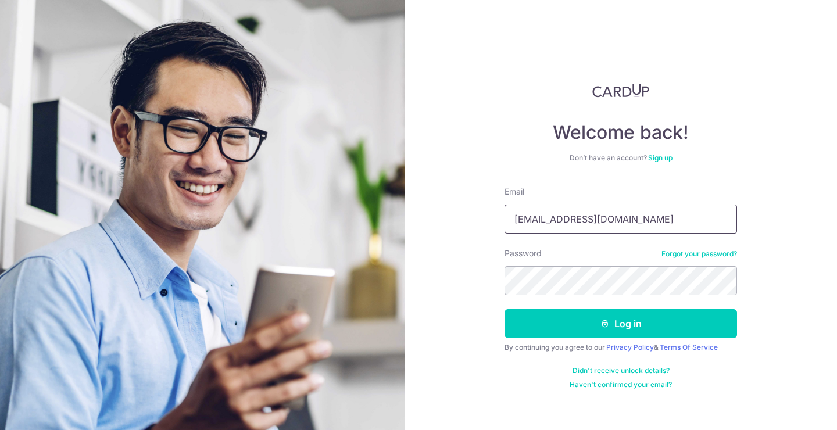
type input "[EMAIL_ADDRESS][DOMAIN_NAME]"
click at [621, 324] on button "Log in" at bounding box center [621, 323] width 233 height 29
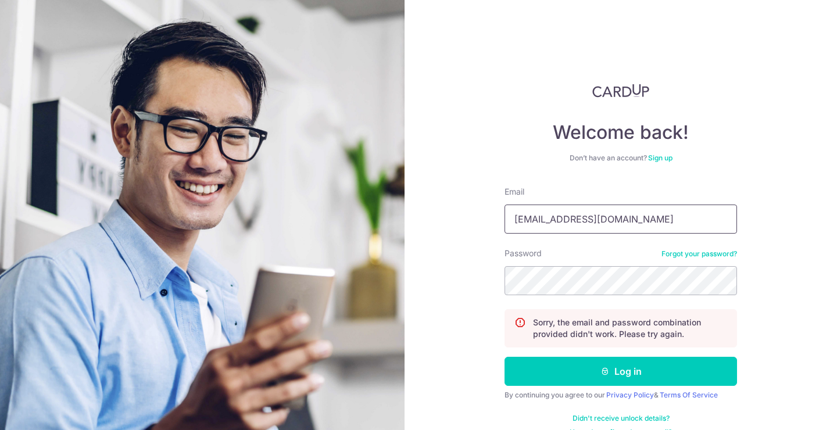
type input "augustine.khoojw@gmail.com"
click at [619, 372] on button "Log in" at bounding box center [621, 371] width 233 height 29
type input "[EMAIL_ADDRESS][DOMAIN_NAME]"
click at [619, 372] on button "Log in" at bounding box center [621, 371] width 233 height 29
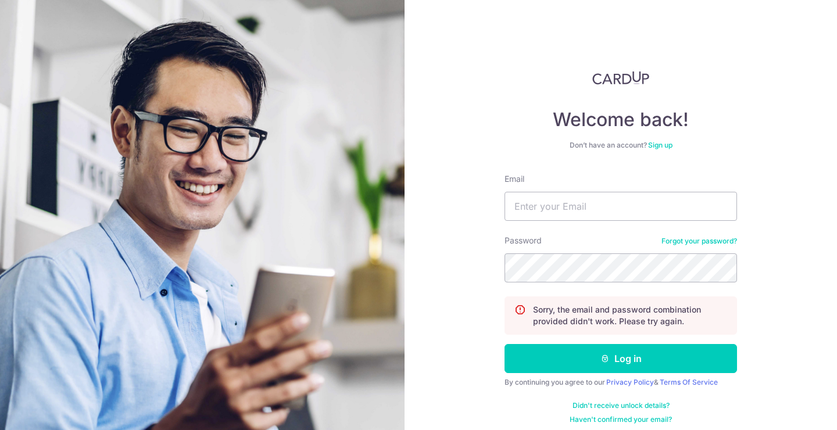
scroll to position [18, 0]
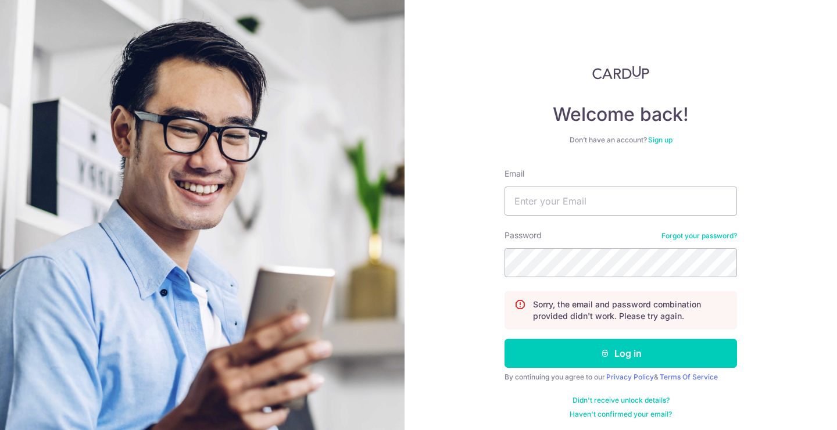
click at [666, 238] on link "Forgot your password?" at bounding box center [700, 235] width 76 height 9
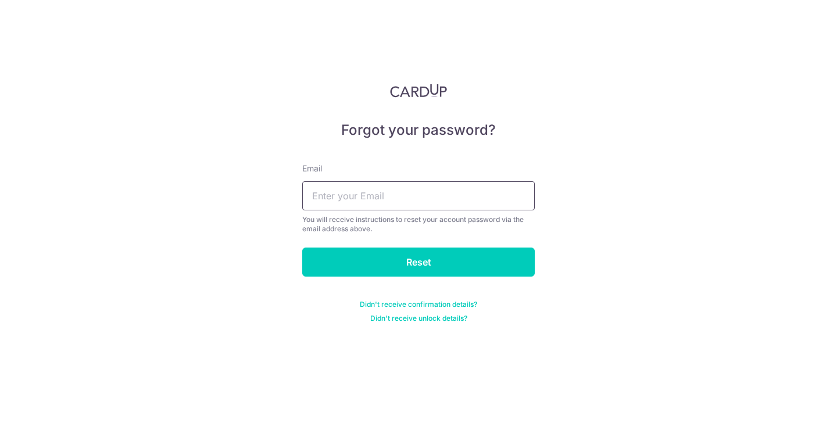
click at [484, 197] on input "text" at bounding box center [418, 195] width 233 height 29
type input "[EMAIL_ADDRESS][DOMAIN_NAME]"
click at [419, 262] on input "Reset" at bounding box center [418, 262] width 233 height 29
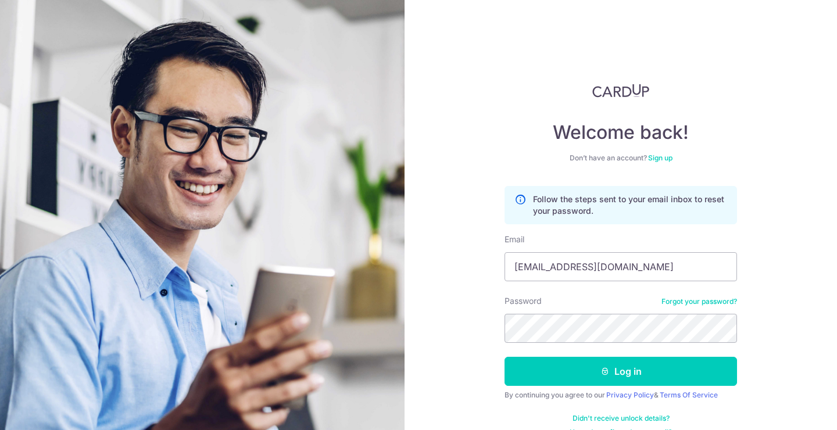
click at [470, 265] on div "Welcome back! Don’t have an account? Sign up Follow the steps sent to your emai…" at bounding box center [621, 215] width 433 height 430
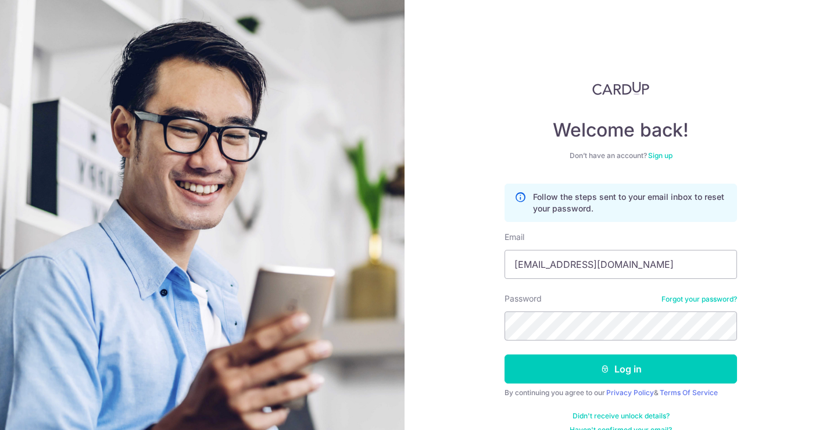
scroll to position [5, 0]
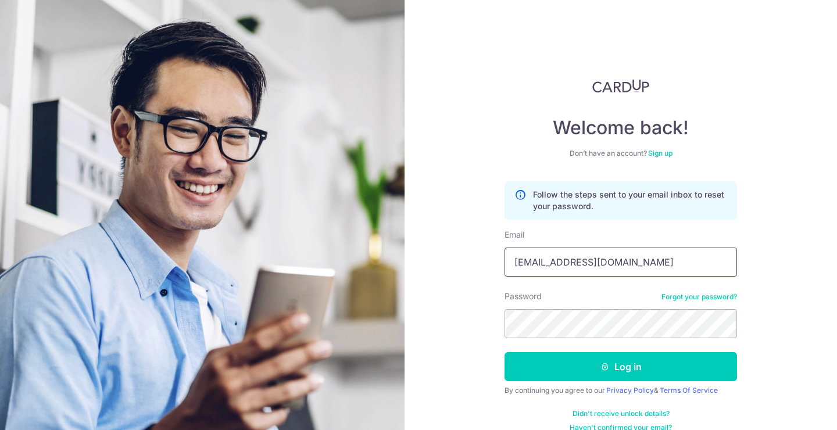
click at [629, 254] on input "augustine.khoojw@gmail.com" at bounding box center [621, 262] width 233 height 29
type input "[EMAIL_ADDRESS][DOMAIN_NAME]"
click at [619, 367] on button "Log in" at bounding box center [621, 366] width 233 height 29
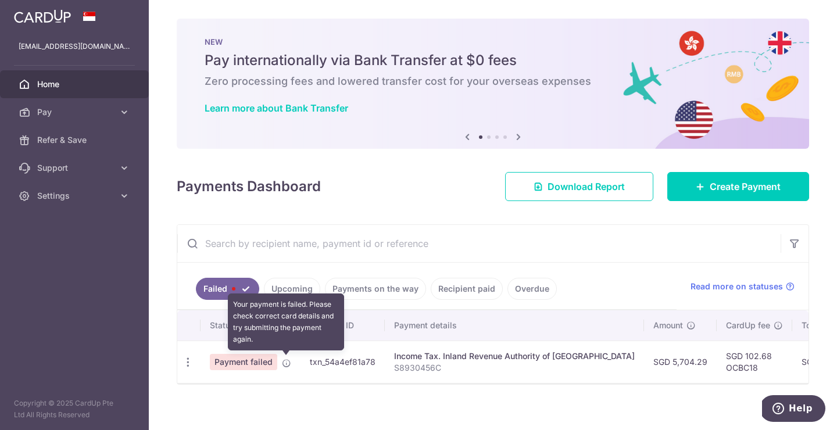
click at [289, 365] on icon at bounding box center [286, 363] width 9 height 9
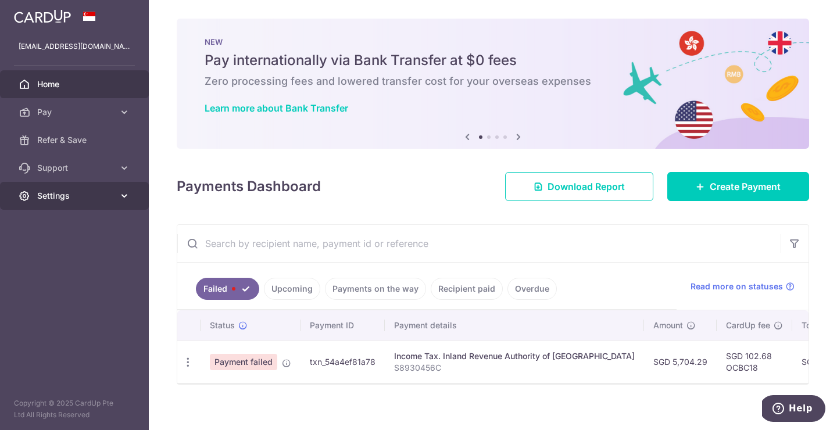
click at [124, 198] on icon at bounding box center [125, 196] width 12 height 12
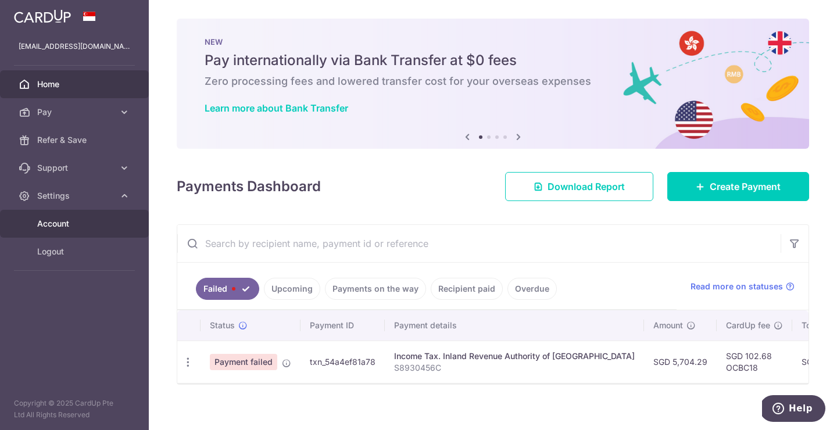
click at [74, 226] on span "Account" at bounding box center [75, 224] width 77 height 12
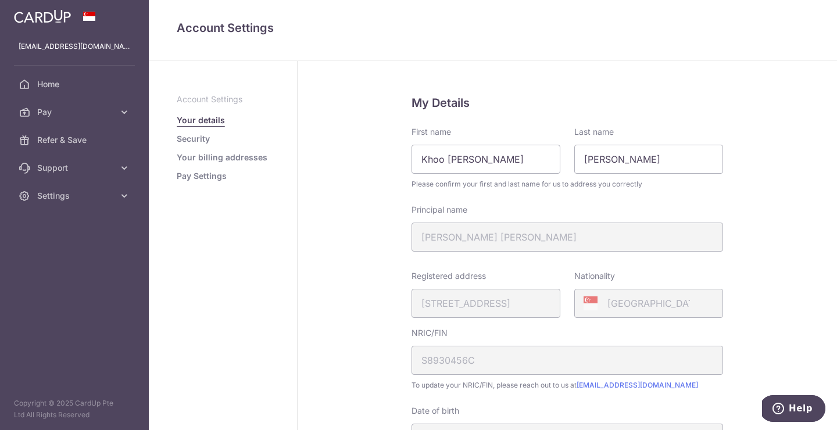
click at [201, 143] on link "Security" at bounding box center [193, 139] width 33 height 12
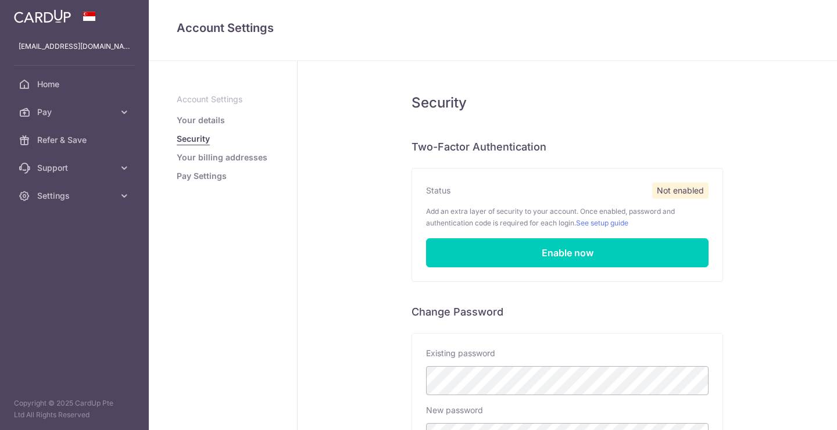
click at [201, 154] on link "Your billing addresses" at bounding box center [222, 158] width 91 height 12
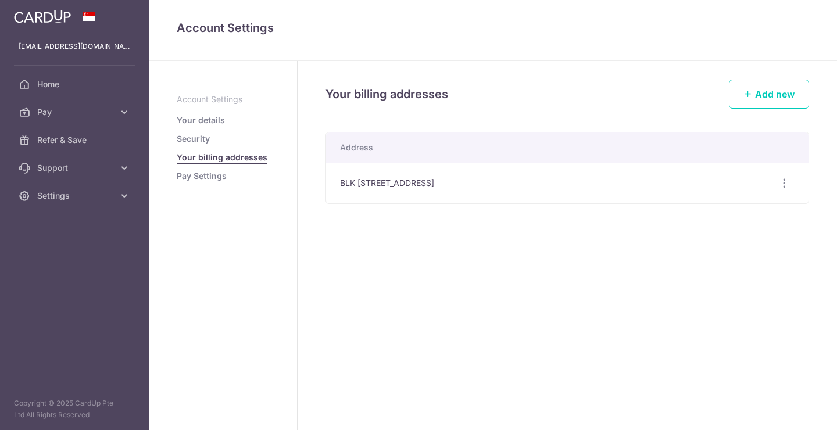
click at [204, 170] on link "Pay Settings" at bounding box center [202, 176] width 50 height 12
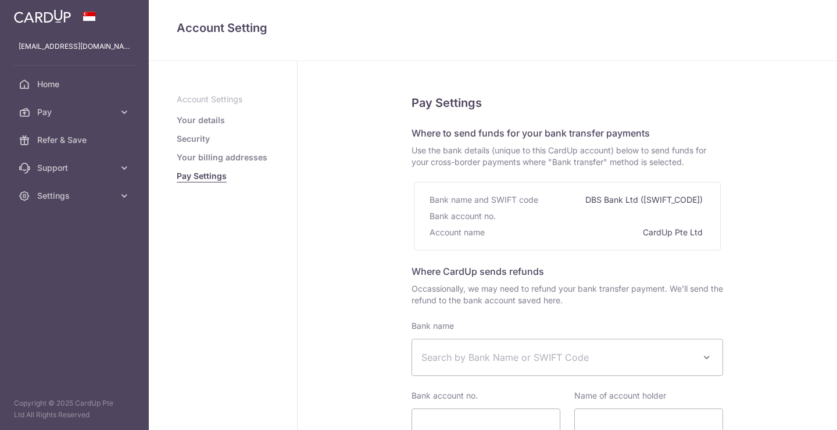
select select
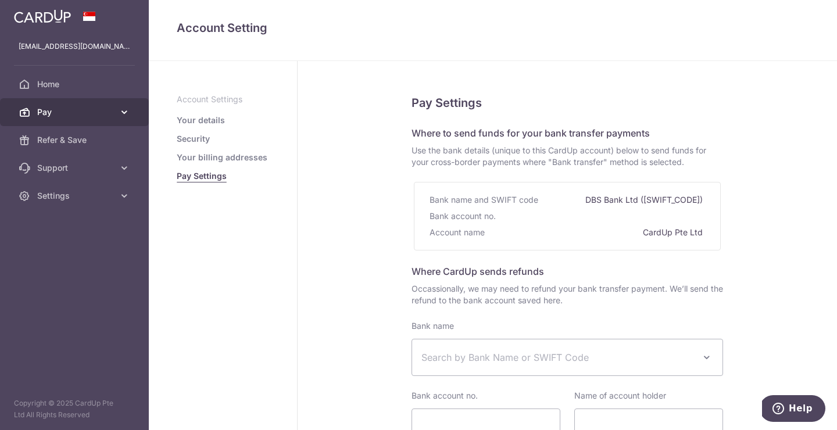
click at [126, 117] on icon at bounding box center [125, 112] width 12 height 12
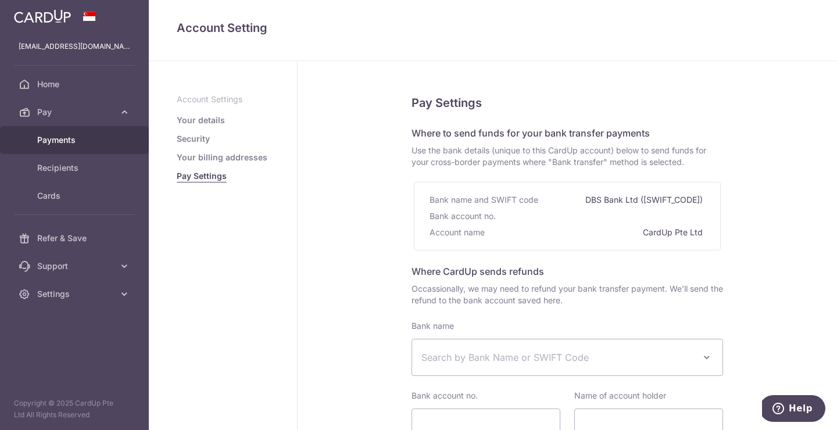
click at [80, 137] on span "Payments" at bounding box center [75, 140] width 77 height 12
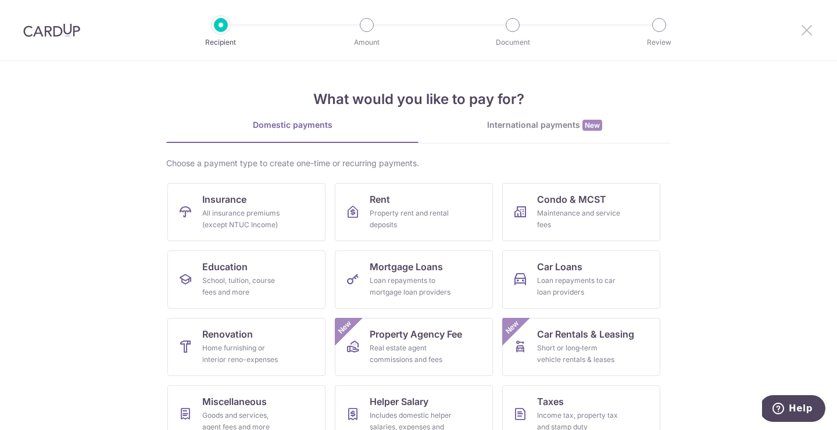
click at [808, 28] on icon at bounding box center [807, 30] width 14 height 15
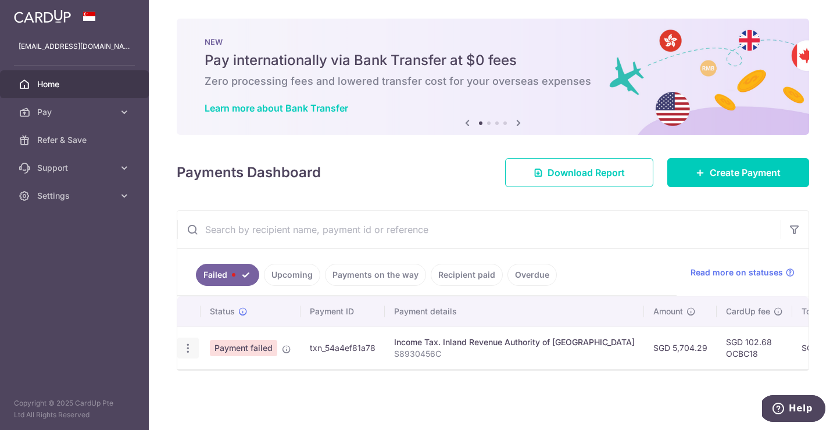
click at [185, 350] on icon "button" at bounding box center [188, 349] width 12 height 12
click at [228, 376] on span "Update payment" at bounding box center [250, 380] width 79 height 14
radio input "true"
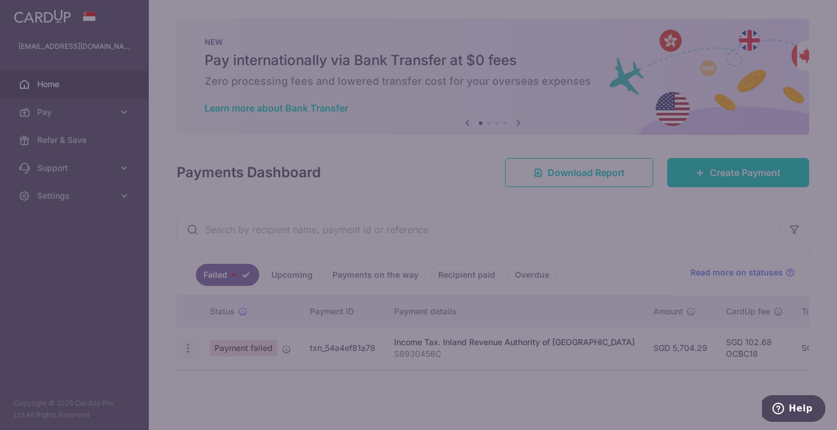
type input "5,704.29"
type input "S8930456C"
type input "OCBC18"
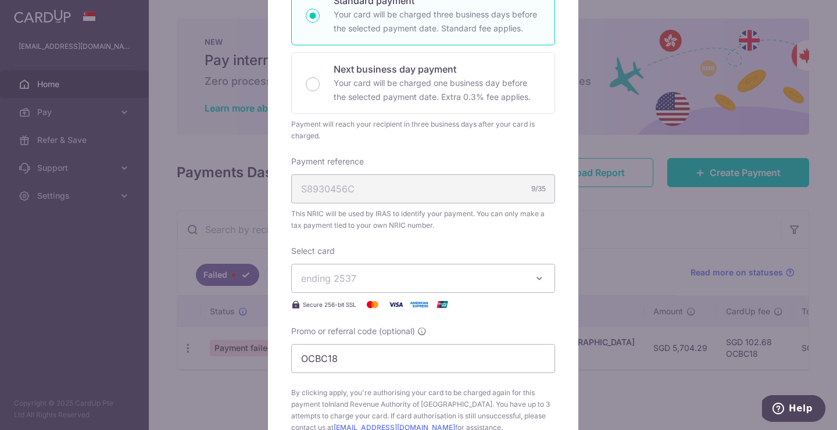
scroll to position [235, 0]
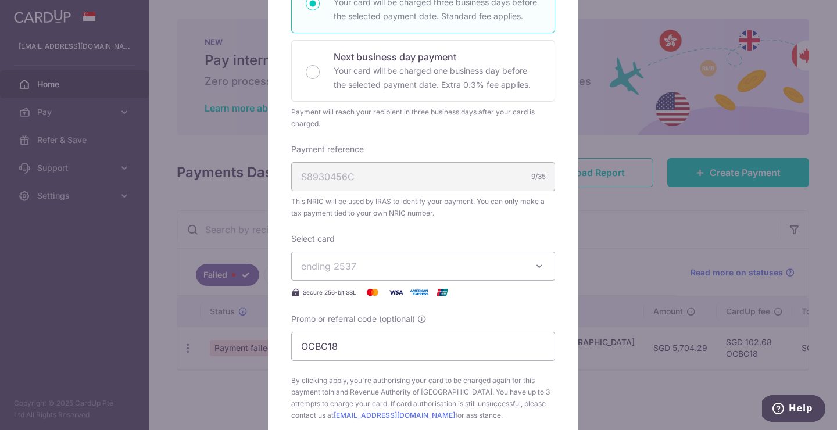
click at [480, 272] on span "ending 2537" at bounding box center [412, 266] width 223 height 14
click at [467, 238] on div "Select card ending 2537 **** 2537 Secure 256-bit SSL" at bounding box center [423, 266] width 264 height 66
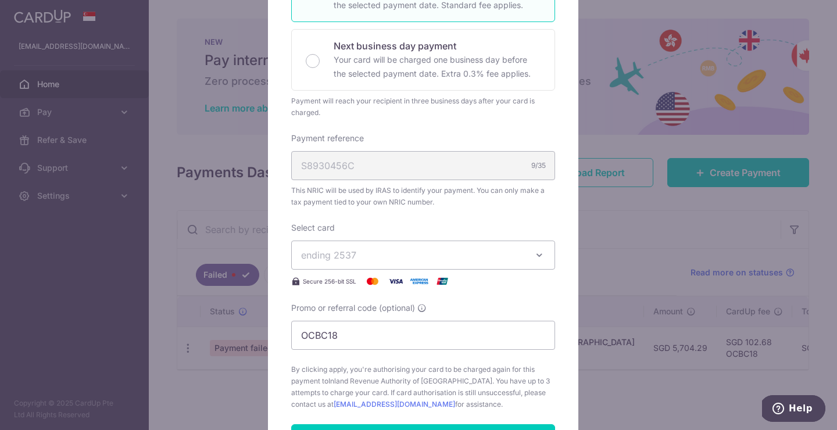
scroll to position [139, 0]
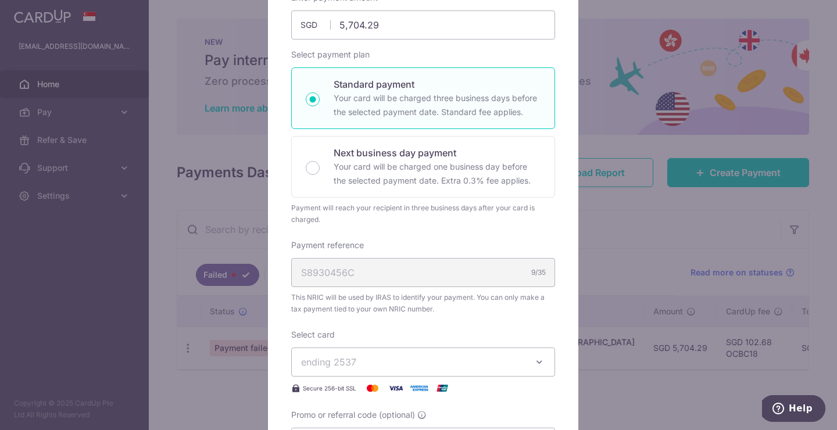
click at [451, 279] on div "S8930456C 9/35" at bounding box center [423, 272] width 264 height 29
click at [437, 361] on span "ending 2537" at bounding box center [412, 362] width 223 height 14
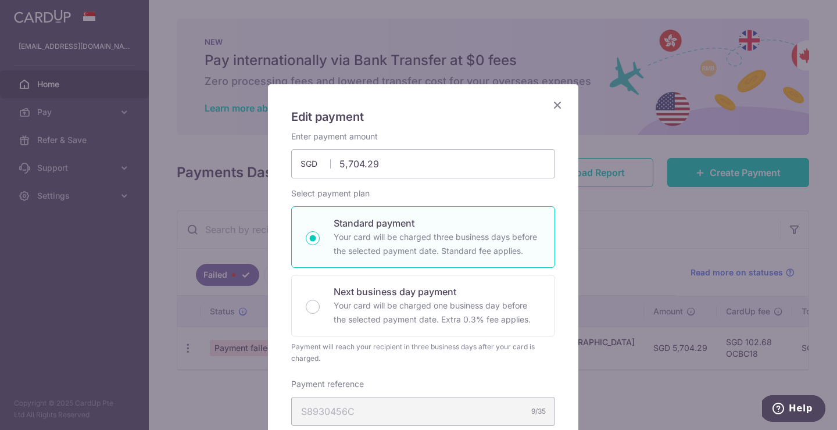
scroll to position [248, 0]
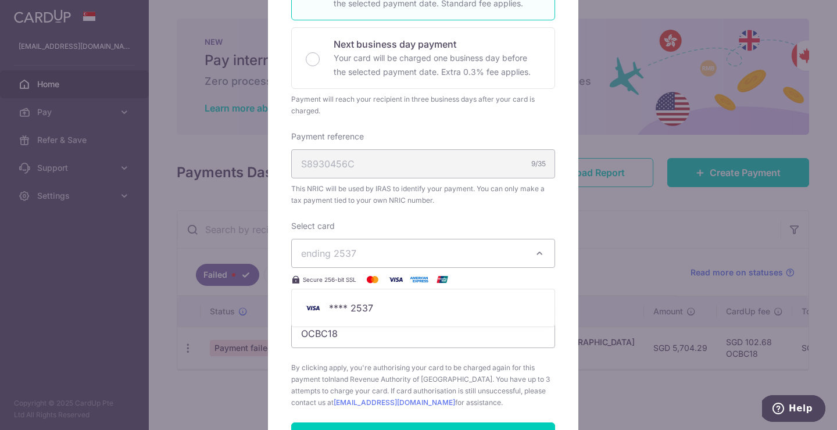
click at [366, 263] on button "ending 2537" at bounding box center [423, 253] width 264 height 29
click at [441, 221] on div "Select card ending 2537 **** 2537 Secure 256-bit SSL" at bounding box center [423, 253] width 264 height 66
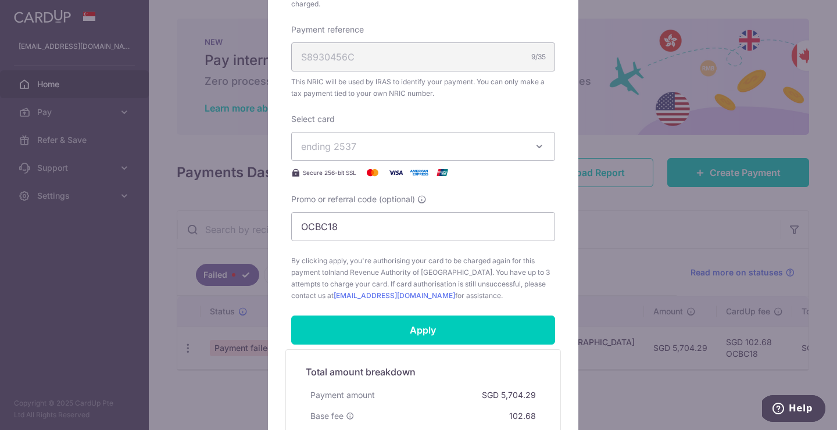
scroll to position [0, 0]
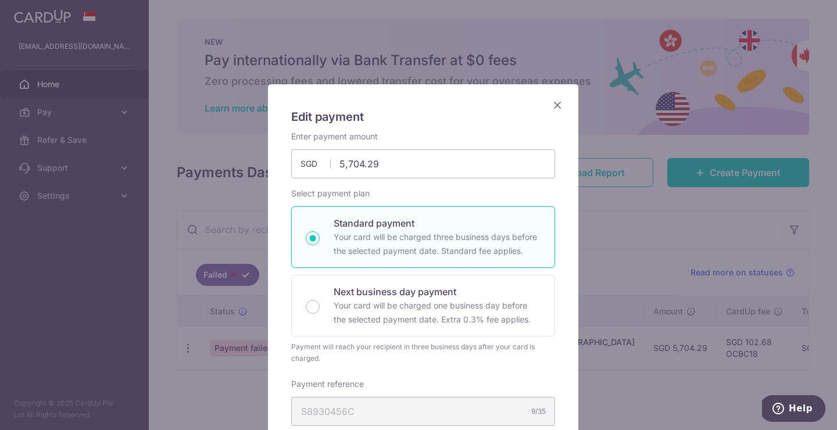
click at [551, 105] on icon "Close" at bounding box center [558, 105] width 14 height 15
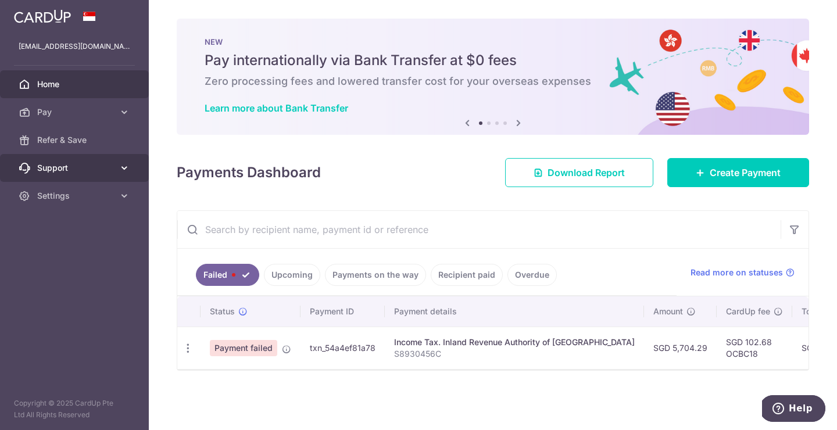
click at [124, 164] on icon at bounding box center [125, 168] width 12 height 12
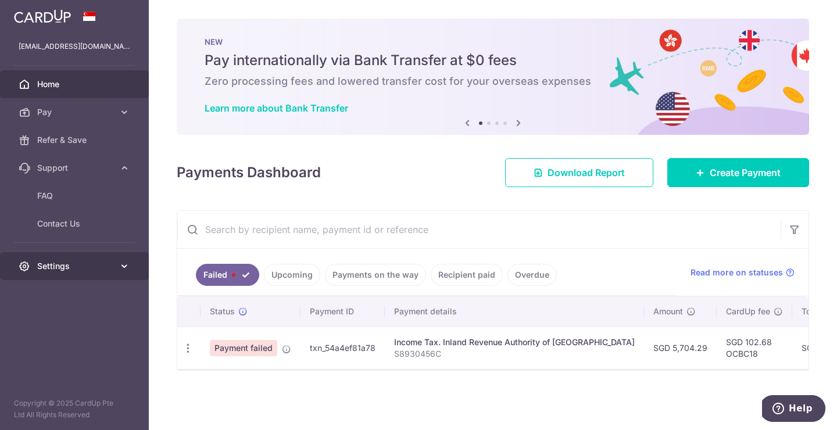
click at [121, 260] on link "Settings" at bounding box center [74, 266] width 149 height 28
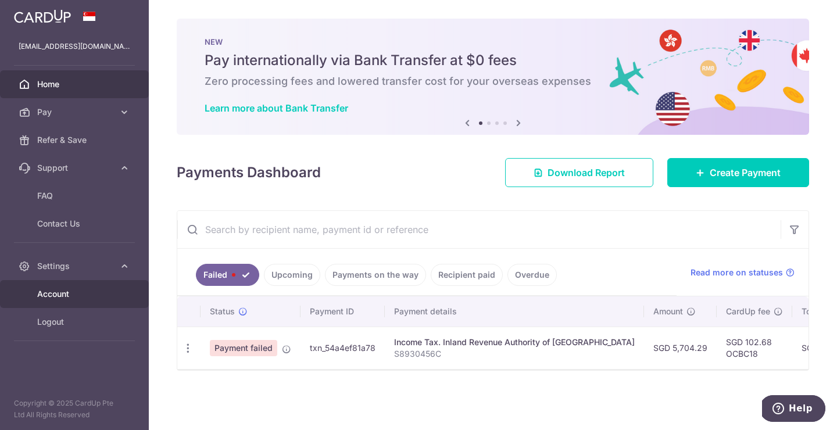
click at [76, 291] on span "Account" at bounding box center [75, 294] width 77 height 12
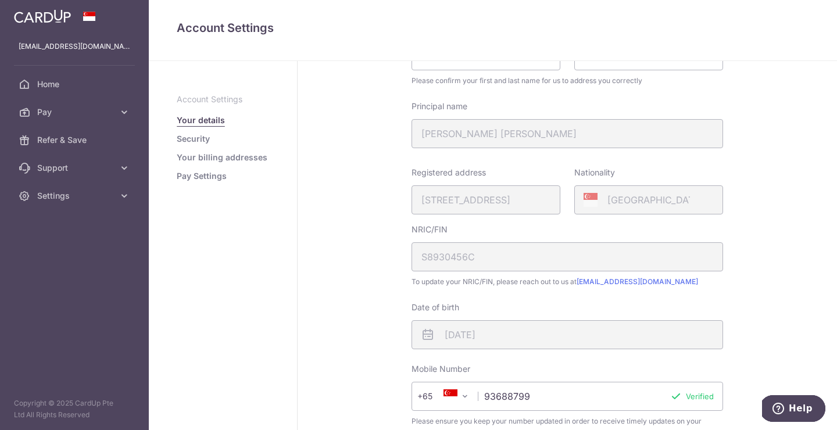
scroll to position [306, 0]
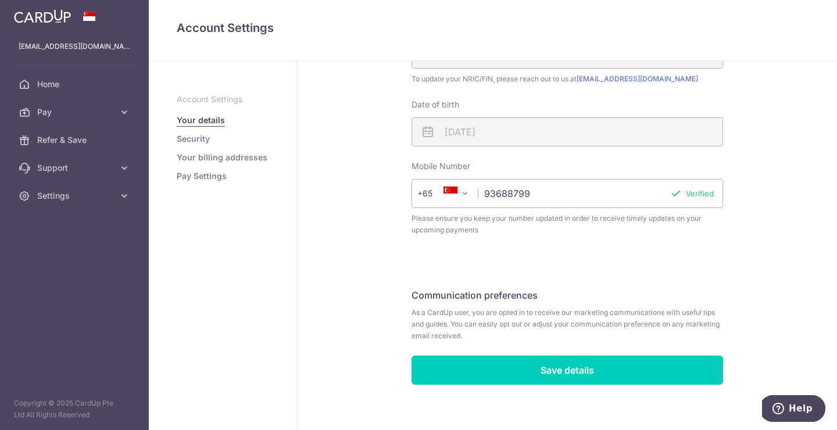
click at [215, 98] on p "Account Settings" at bounding box center [223, 100] width 92 height 12
click at [204, 144] on link "Security" at bounding box center [193, 139] width 33 height 12
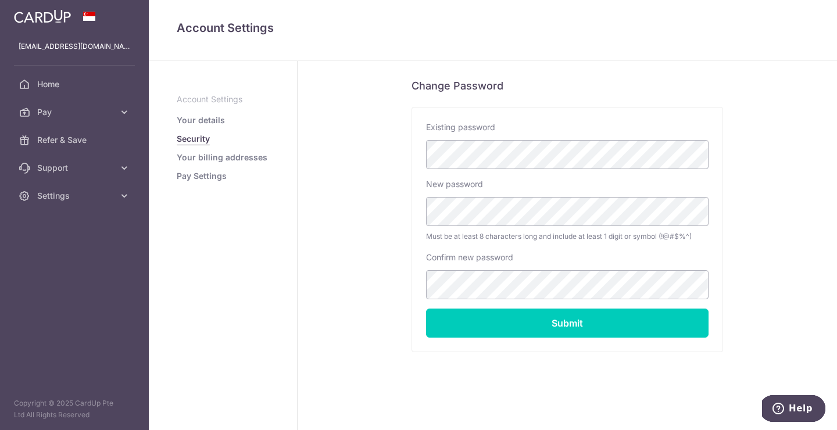
click at [209, 161] on link "Your billing addresses" at bounding box center [222, 158] width 91 height 12
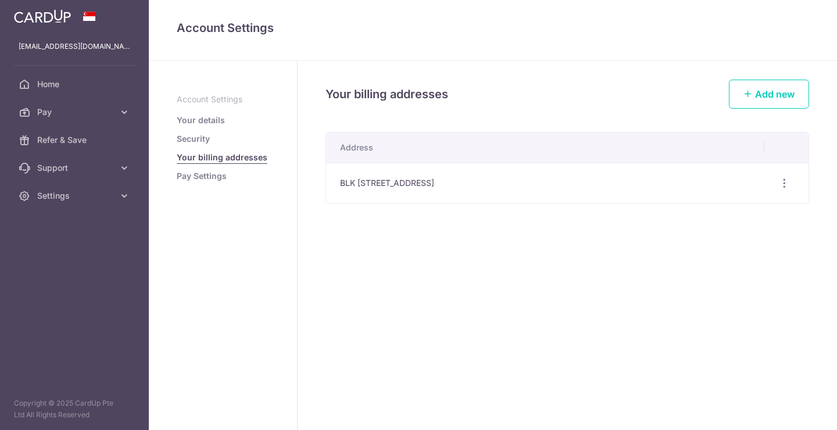
click at [216, 182] on aside "Account Settings Your details Security Your billing addresses Pay Settings" at bounding box center [223, 245] width 149 height 369
click at [216, 181] on link "Pay Settings" at bounding box center [202, 176] width 50 height 12
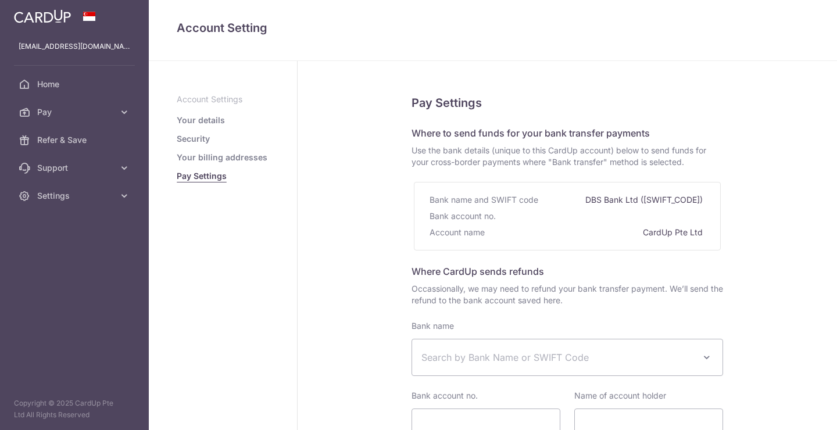
select select
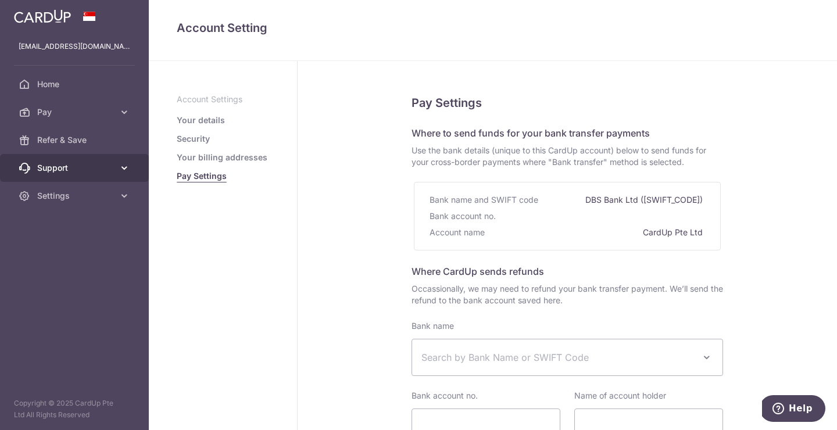
click at [116, 171] on link "Support" at bounding box center [74, 168] width 149 height 28
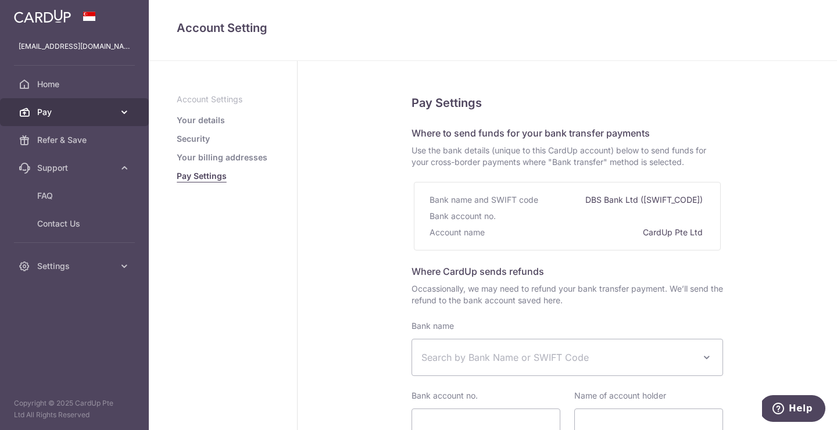
click at [127, 119] on link "Pay" at bounding box center [74, 112] width 149 height 28
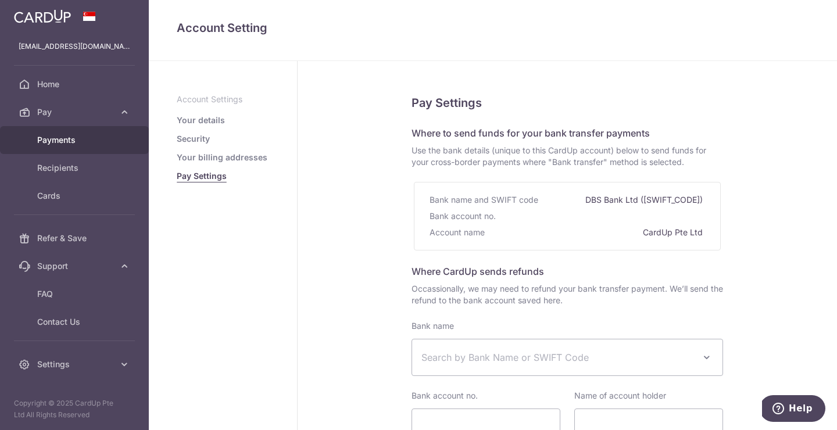
click at [75, 136] on span "Payments" at bounding box center [75, 140] width 77 height 12
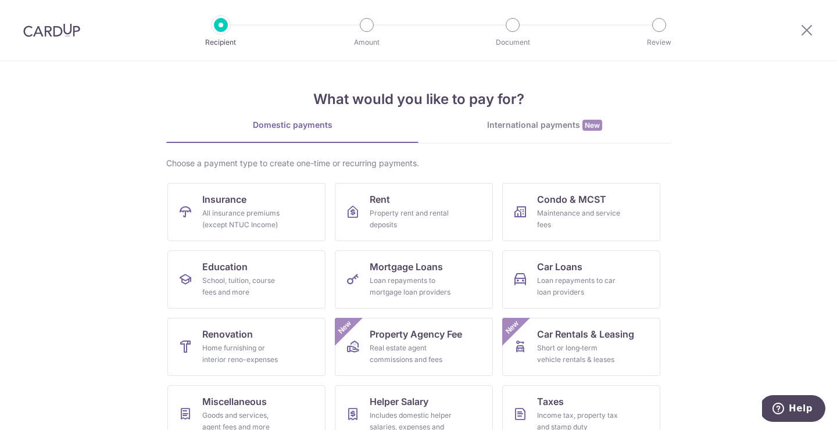
scroll to position [90, 0]
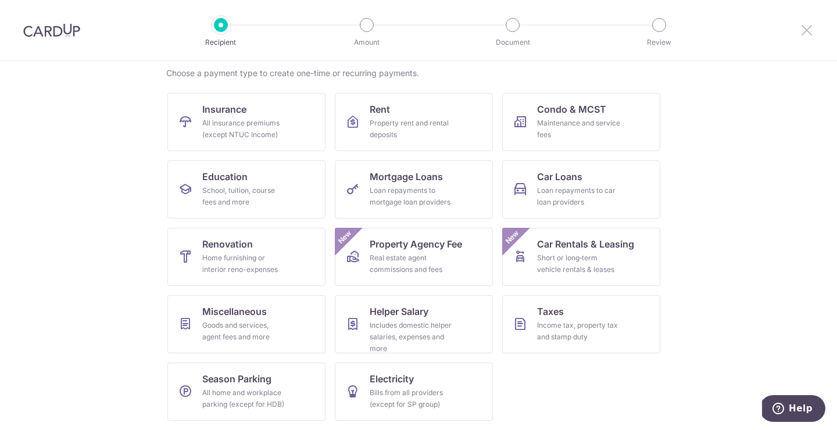
click at [802, 34] on icon at bounding box center [807, 30] width 14 height 15
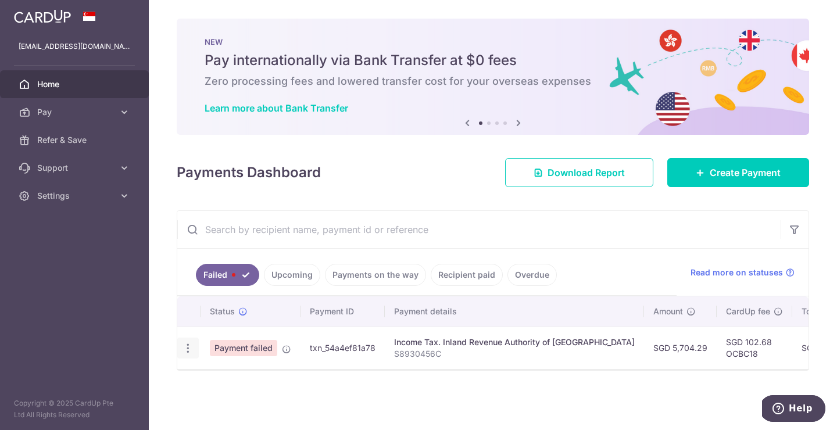
click at [193, 347] on icon "button" at bounding box center [188, 349] width 12 height 12
click at [236, 384] on span "Update payment" at bounding box center [250, 380] width 79 height 14
radio input "true"
type input "5,704.29"
type input "S8930456C"
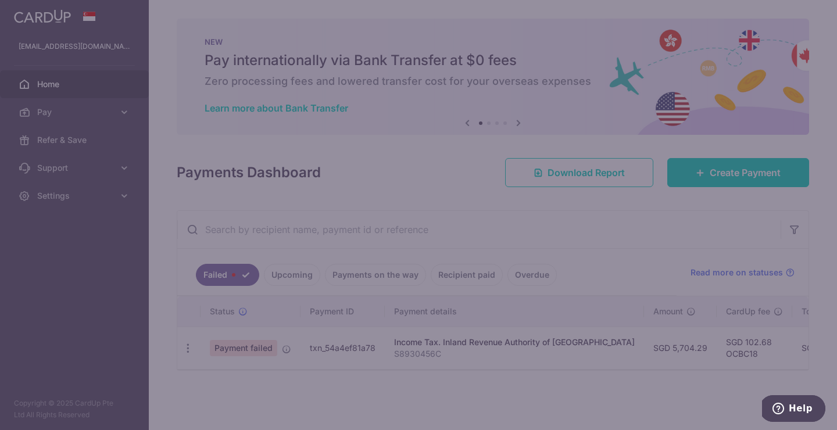
type input "OCBC18"
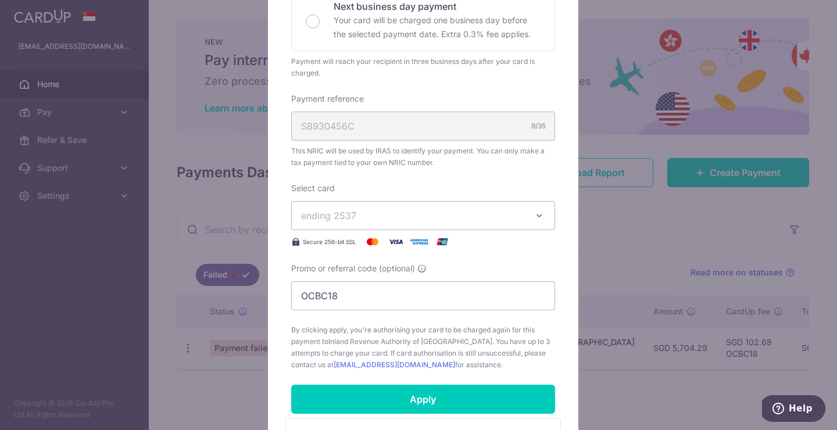
scroll to position [179, 0]
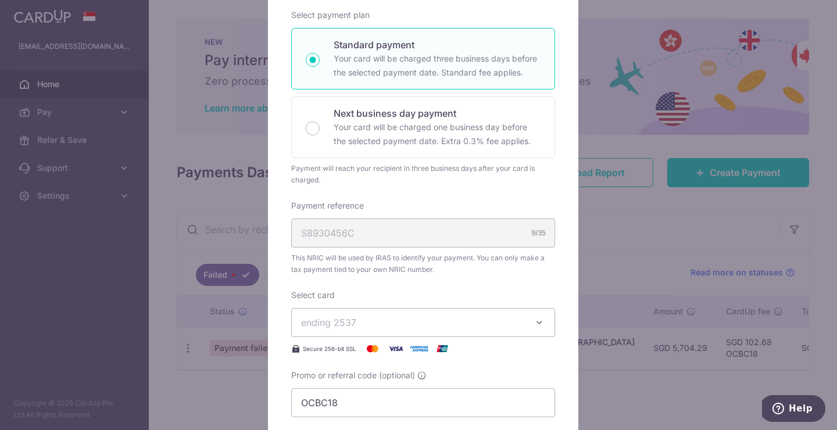
click at [361, 319] on span "ending 2537" at bounding box center [412, 323] width 223 height 14
click at [380, 283] on div "Enter payment amount 5,704.29 5704.29 SGD To change the payment amount, please …" at bounding box center [423, 215] width 264 height 526
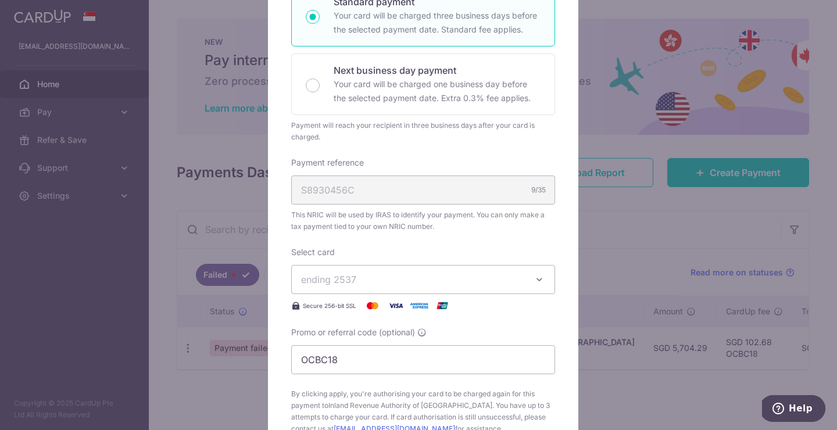
scroll to position [238, 0]
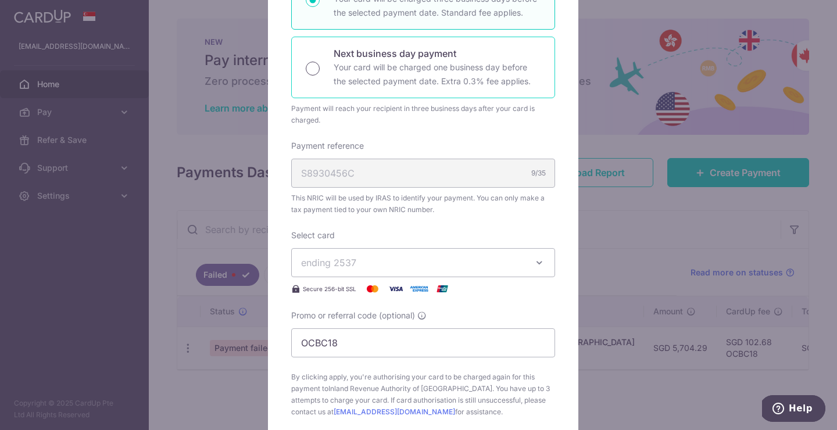
click at [315, 67] on input "Next business day payment Your card will be charged one business day before the…" at bounding box center [313, 69] width 14 height 14
radio input "true"
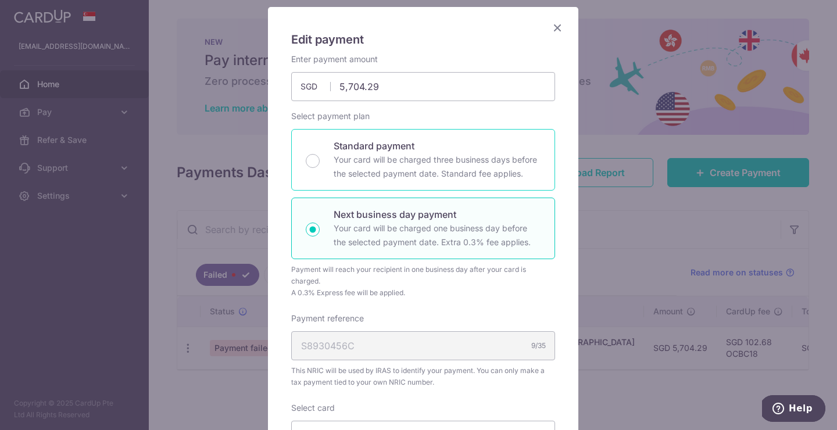
scroll to position [0, 0]
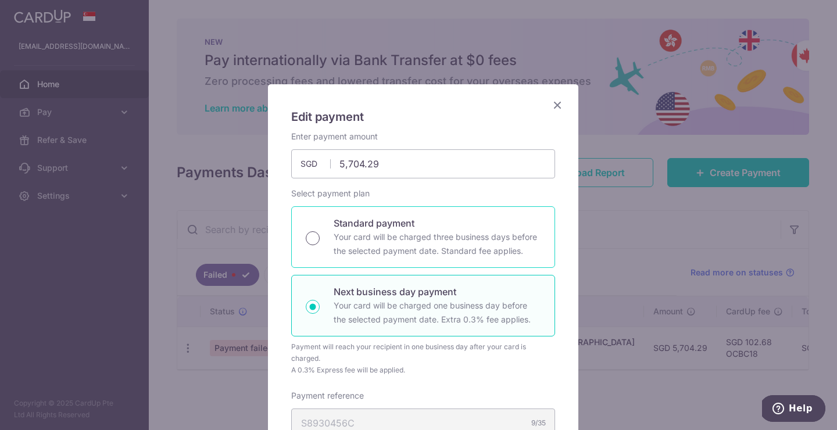
click at [306, 232] on input "Standard payment Your card will be charged three business days before the selec…" at bounding box center [313, 238] width 14 height 14
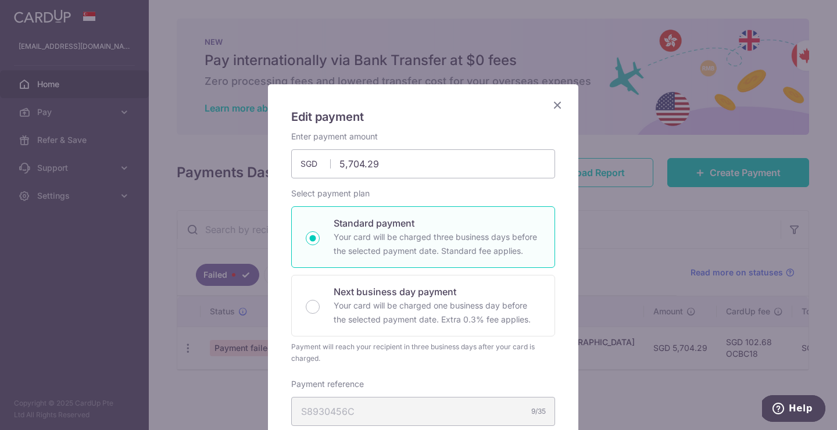
click at [551, 102] on icon "Close" at bounding box center [558, 105] width 14 height 15
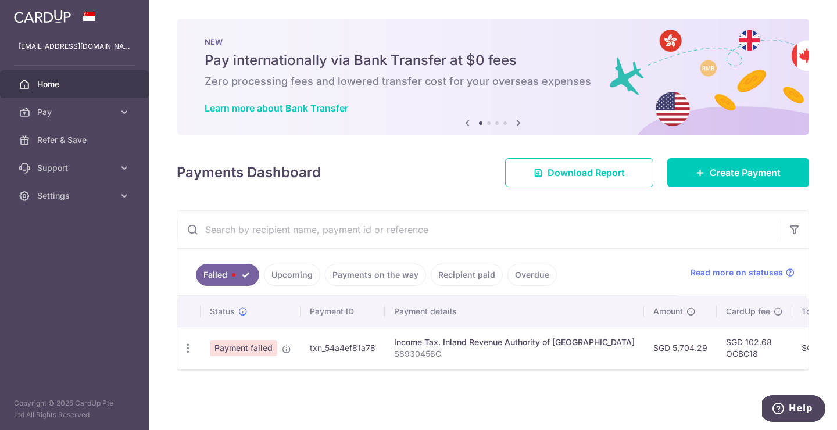
drag, startPoint x: 616, startPoint y: 367, endPoint x: 670, endPoint y: 370, distance: 53.6
click at [670, 369] on div "Status Payment ID Payment details Amount CardUp fee Total amt. Charge date Due …" at bounding box center [493, 333] width 632 height 73
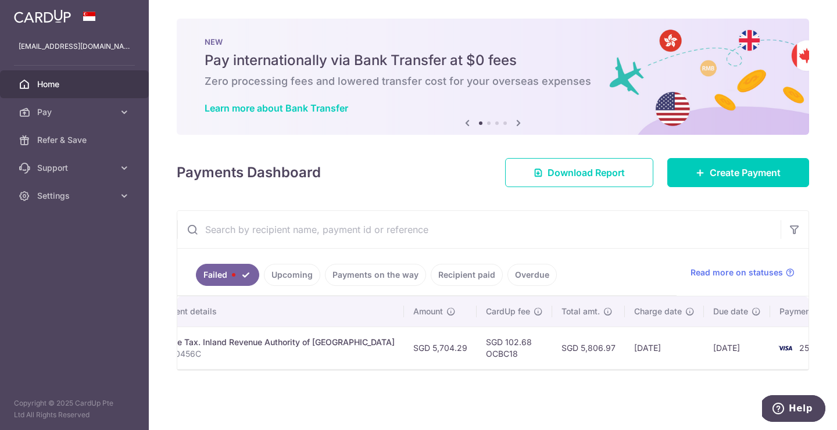
scroll to position [0, 242]
click at [754, 375] on div "× Pause Schedule Pause all future payments in this series Pause just this one p…" at bounding box center [493, 215] width 689 height 430
click at [772, 341] on img at bounding box center [783, 348] width 23 height 14
click at [769, 333] on td "2537" at bounding box center [813, 348] width 88 height 42
click at [769, 318] on th "Payment method" at bounding box center [813, 312] width 88 height 30
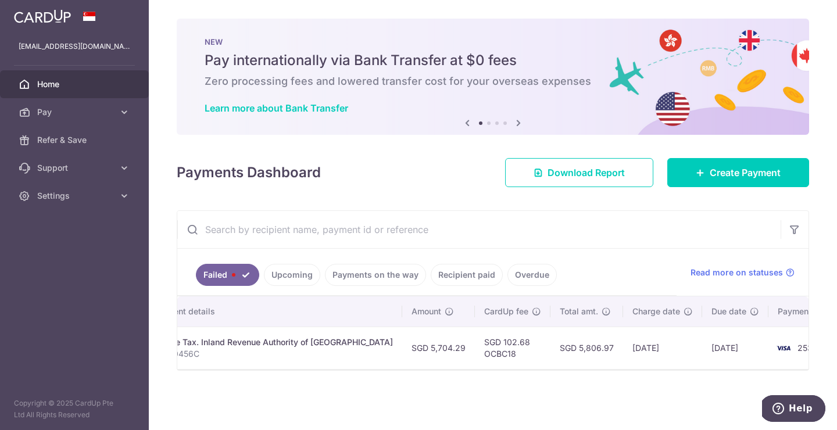
drag, startPoint x: 759, startPoint y: 318, endPoint x: 760, endPoint y: 337, distance: 19.8
click at [769, 318] on th "Payment method" at bounding box center [813, 312] width 88 height 30
click at [798, 345] on span "2537" at bounding box center [808, 348] width 20 height 10
drag, startPoint x: 748, startPoint y: 351, endPoint x: 741, endPoint y: 354, distance: 7.8
click at [772, 351] on img at bounding box center [783, 348] width 23 height 14
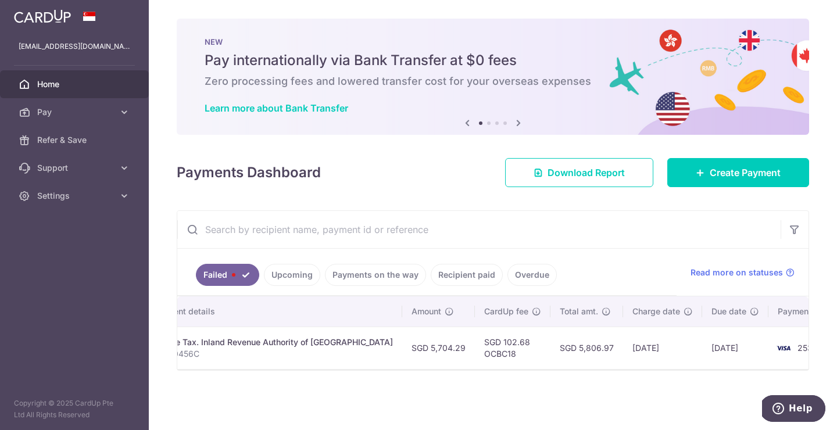
drag, startPoint x: 715, startPoint y: 368, endPoint x: 757, endPoint y: 365, distance: 42.0
click at [757, 365] on tr "Update payment Payment failed txn_54a4ef81a78 Income Tax. Inland Revenue Author…" at bounding box center [396, 348] width 922 height 42
click at [772, 350] on img at bounding box center [783, 348] width 23 height 14
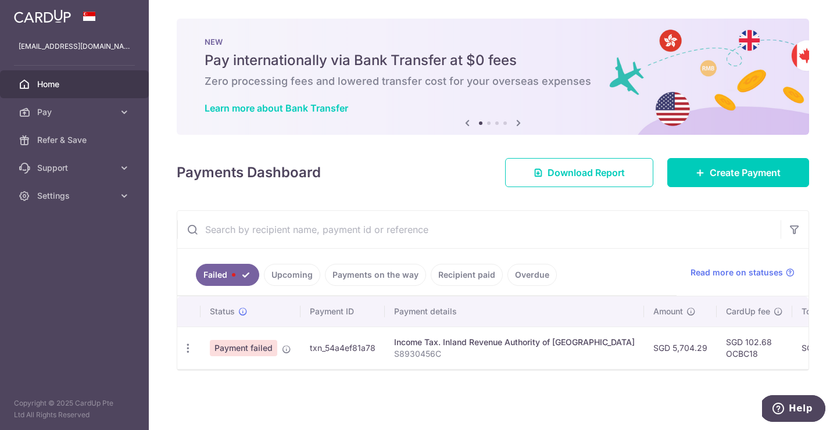
scroll to position [0, 0]
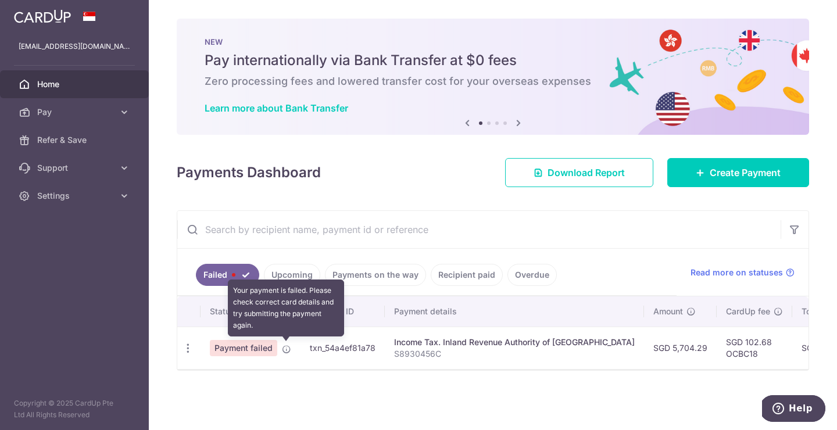
click at [287, 351] on icon at bounding box center [286, 349] width 9 height 9
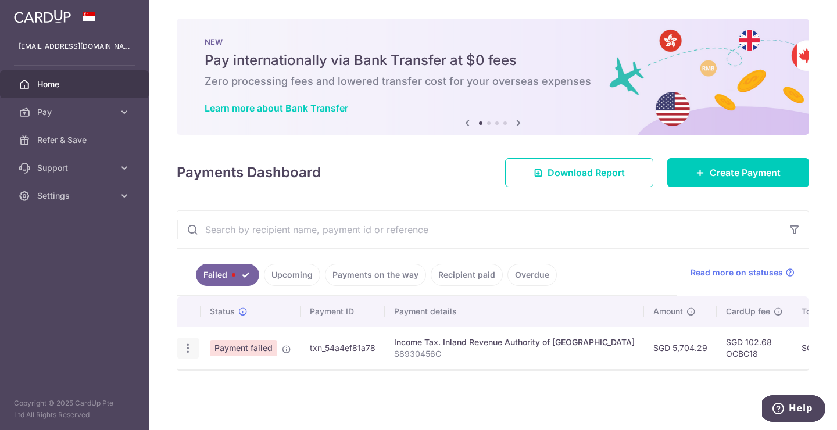
click at [188, 351] on icon "button" at bounding box center [188, 349] width 12 height 12
click at [219, 376] on span "Update payment" at bounding box center [250, 380] width 79 height 14
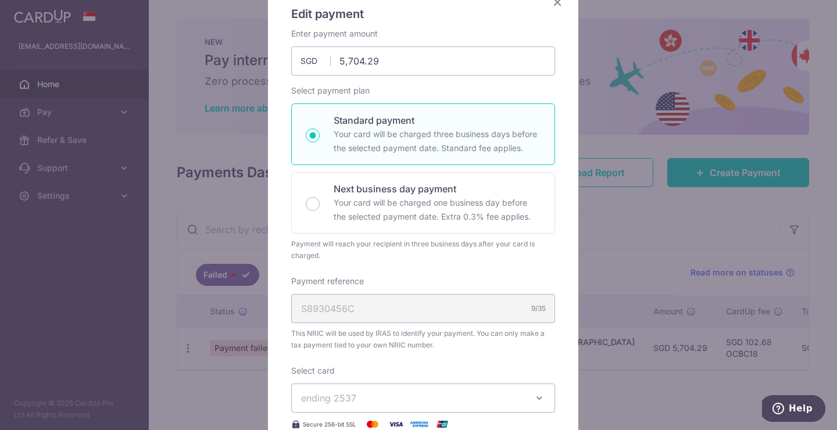
scroll to position [123, 0]
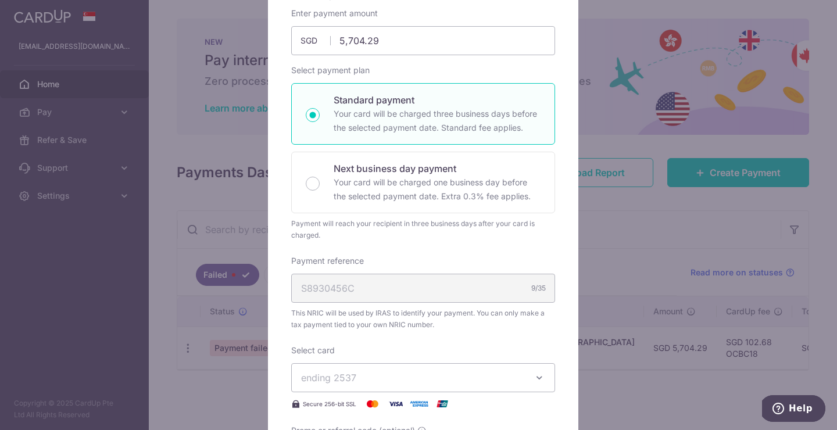
click at [408, 347] on div "Select card ending 2537 **** 2537 Secure 256-bit SSL" at bounding box center [423, 378] width 264 height 66
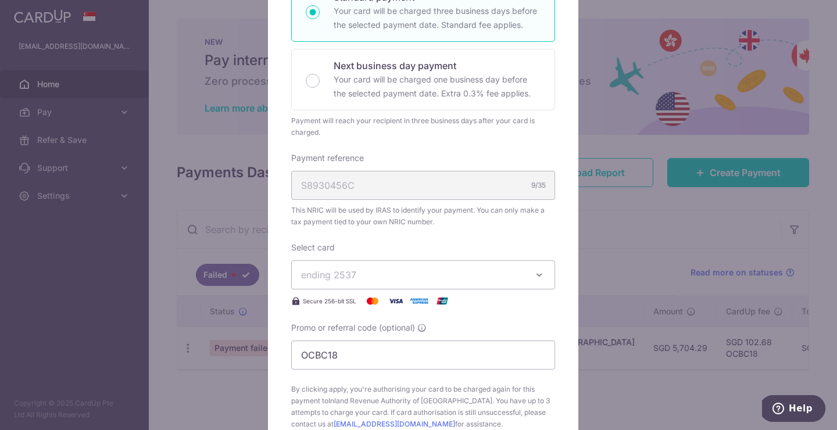
scroll to position [324, 0]
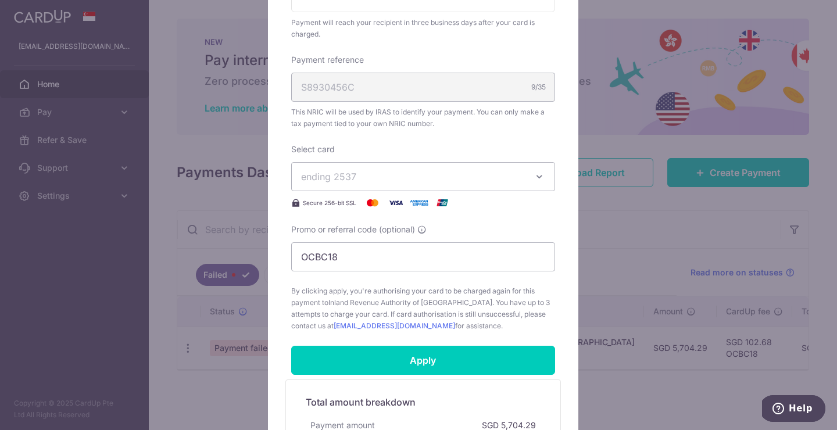
click at [383, 187] on button "ending 2537" at bounding box center [423, 176] width 264 height 29
click at [383, 186] on button "ending 2537" at bounding box center [423, 176] width 264 height 29
click at [381, 159] on div "Select card ending 2537 **** 2537 Secure 256-bit SSL" at bounding box center [423, 177] width 264 height 66
click at [394, 187] on button "ending 2537" at bounding box center [423, 176] width 264 height 29
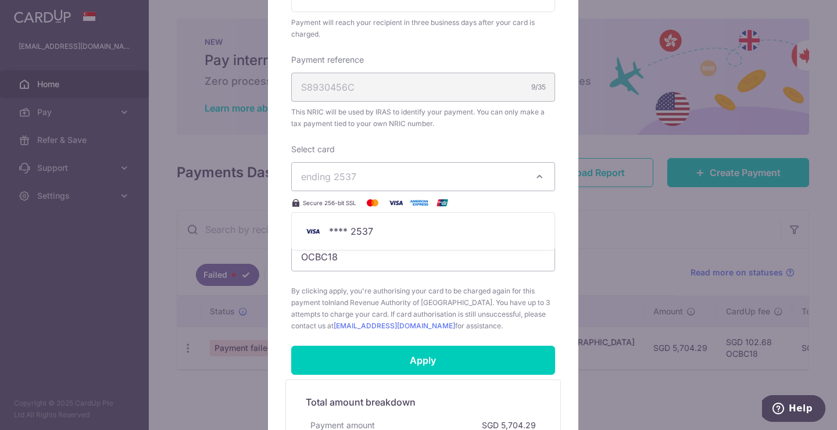
click at [419, 208] on img at bounding box center [419, 203] width 23 height 14
click at [441, 206] on img at bounding box center [442, 203] width 23 height 14
click at [419, 205] on img at bounding box center [419, 203] width 23 height 14
click at [394, 205] on img at bounding box center [395, 203] width 23 height 14
click at [371, 205] on img at bounding box center [372, 203] width 23 height 14
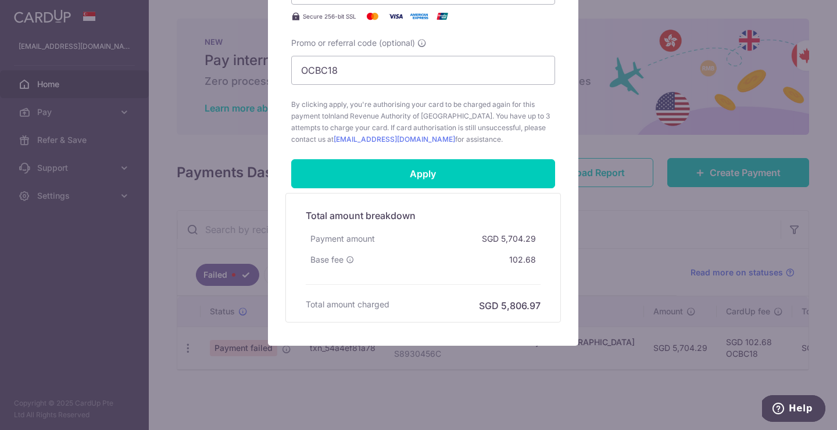
scroll to position [0, 0]
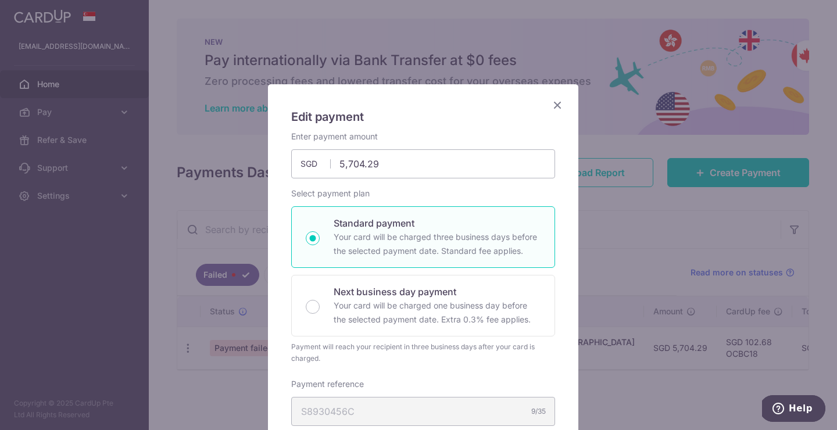
click at [551, 104] on icon "Close" at bounding box center [558, 105] width 14 height 15
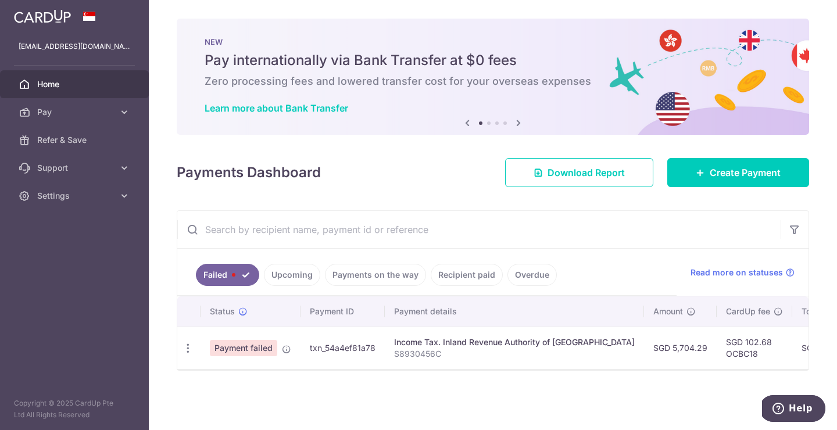
click at [437, 181] on div "Payments Dashboard Download Report Create Payment" at bounding box center [493, 171] width 633 height 34
click at [791, 225] on icon "button" at bounding box center [795, 230] width 12 height 12
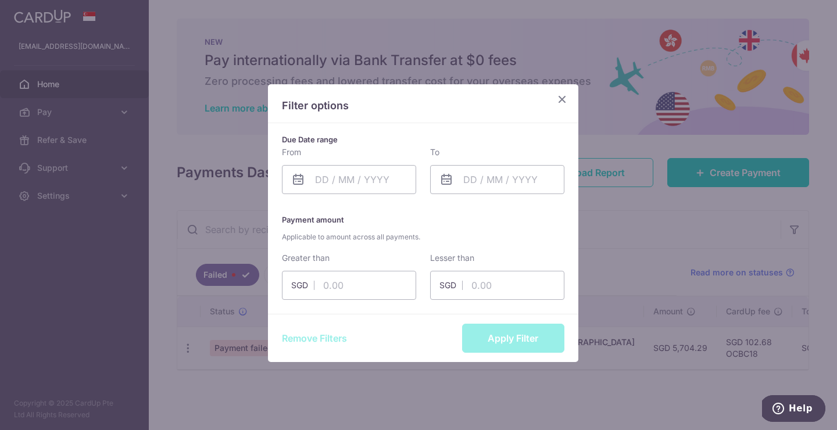
click at [559, 97] on icon "Close" at bounding box center [562, 99] width 14 height 15
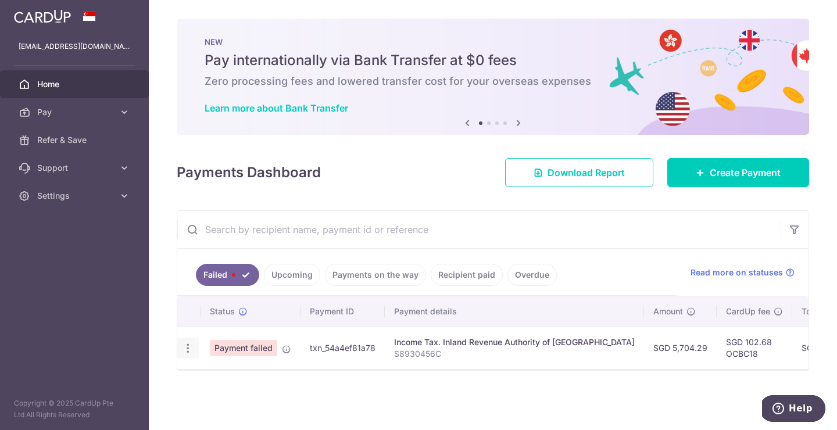
click at [182, 345] on icon "button" at bounding box center [188, 349] width 12 height 12
click at [208, 370] on link "Update payment" at bounding box center [238, 380] width 121 height 28
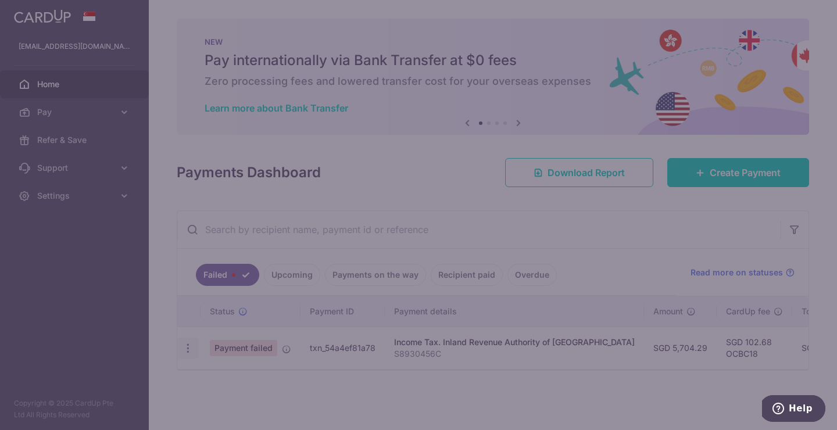
radio input "true"
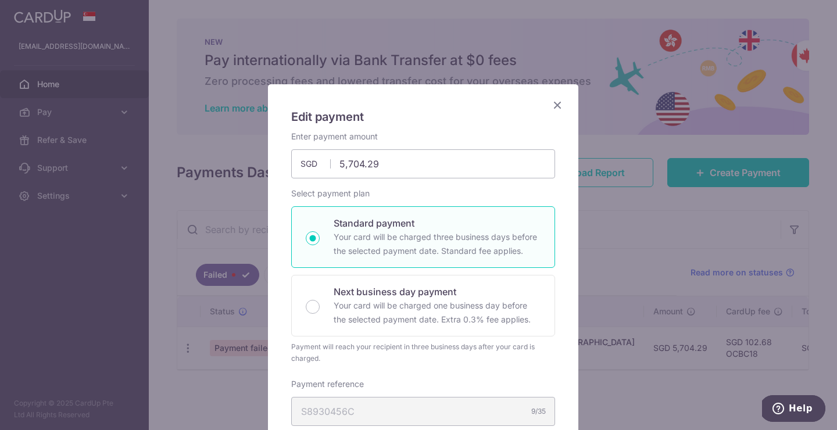
click at [554, 101] on icon "Close" at bounding box center [558, 105] width 14 height 15
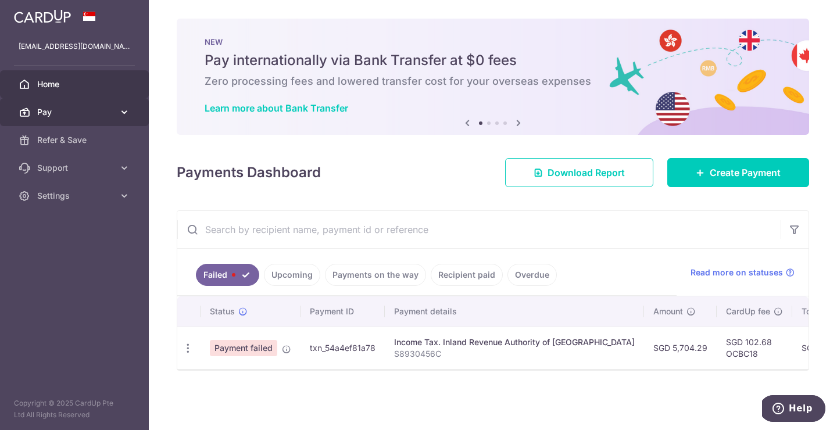
click at [122, 111] on icon at bounding box center [125, 112] width 12 height 12
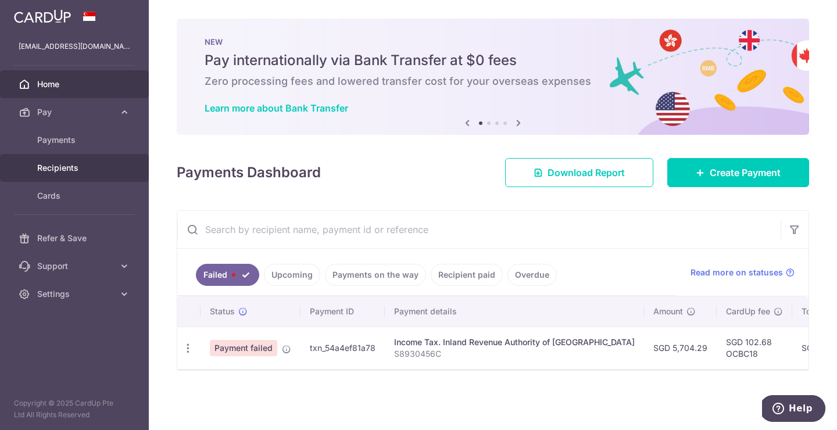
click at [67, 161] on link "Recipients" at bounding box center [74, 168] width 149 height 28
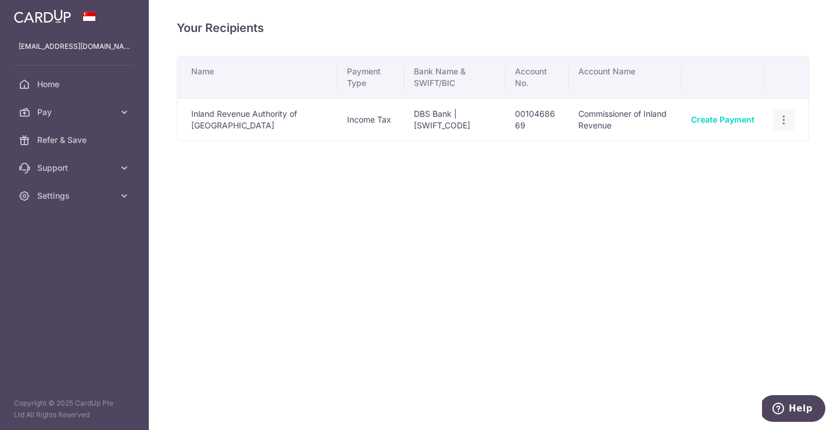
click at [790, 117] on icon "button" at bounding box center [784, 120] width 12 height 12
click at [734, 148] on span "View/Edit" at bounding box center [745, 152] width 79 height 14
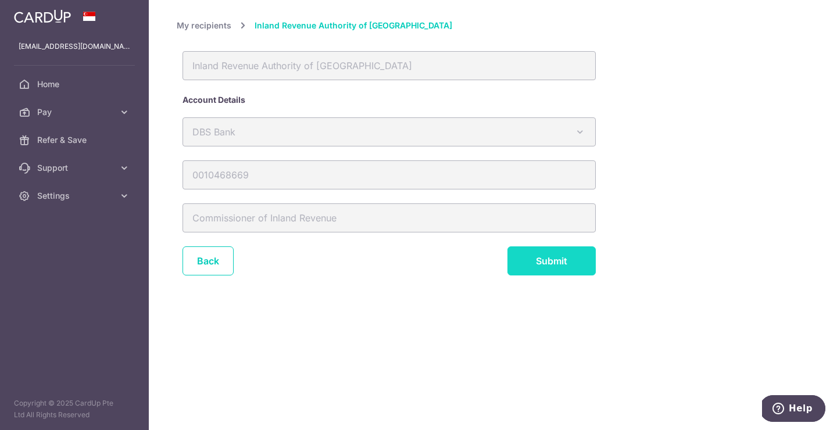
click at [543, 263] on input "Submit" at bounding box center [552, 261] width 88 height 29
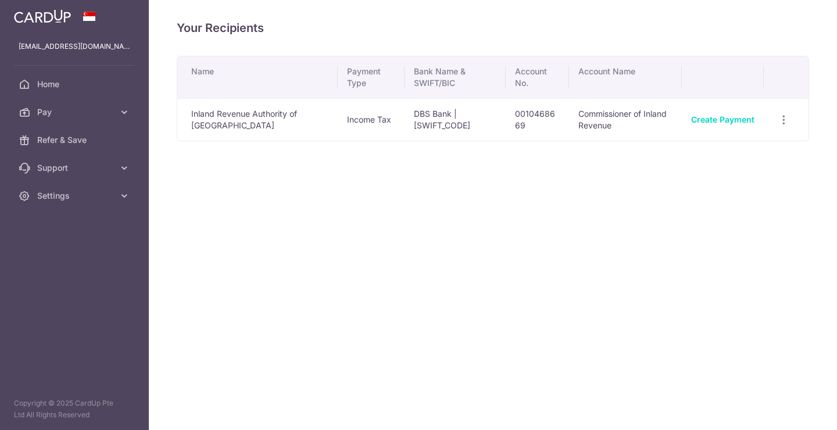
click at [785, 122] on icon "button" at bounding box center [784, 120] width 12 height 12
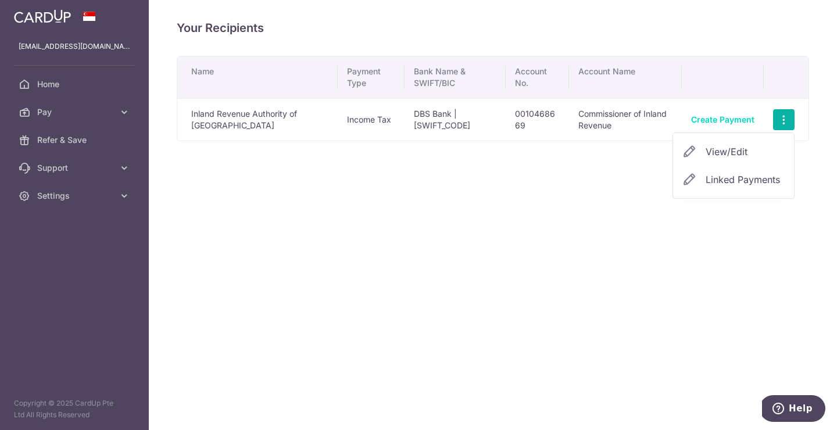
click at [707, 180] on span "Linked Payments" at bounding box center [743, 180] width 74 height 12
click at [783, 116] on icon "button" at bounding box center [784, 120] width 12 height 12
click at [733, 179] on span "Linked Payments" at bounding box center [743, 180] width 74 height 12
click at [559, 186] on div "Your Recipients Name Payment Type Bank Name & SWIFT/BIC Account No. Account Nam…" at bounding box center [493, 215] width 689 height 430
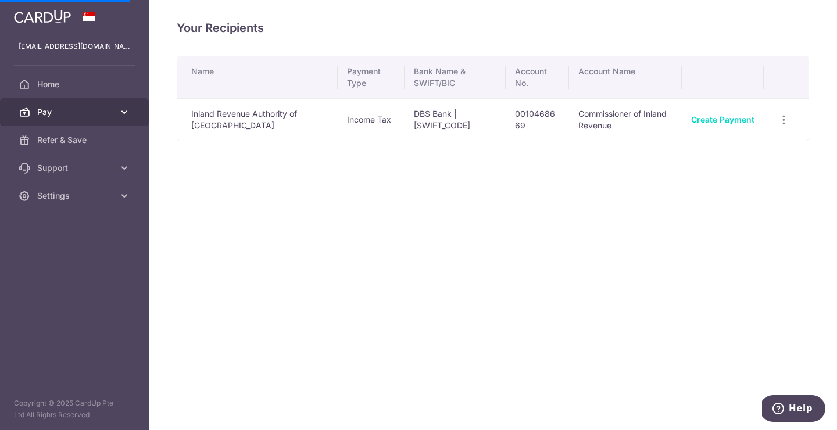
click at [134, 115] on link "Pay" at bounding box center [74, 112] width 149 height 28
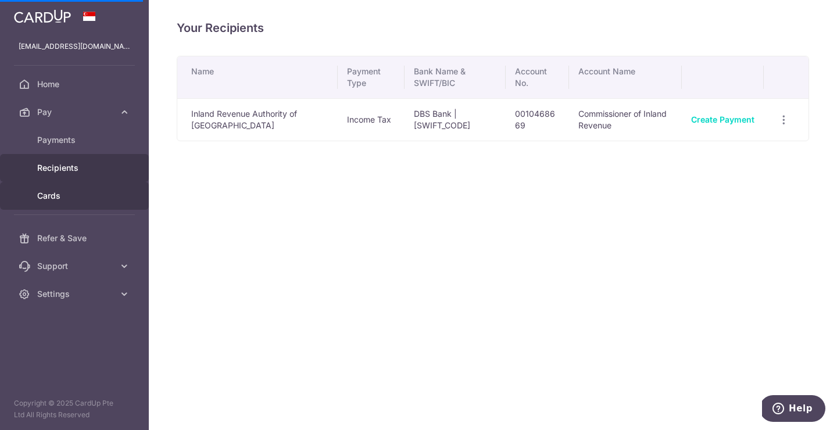
click at [66, 191] on span "Cards" at bounding box center [75, 196] width 77 height 12
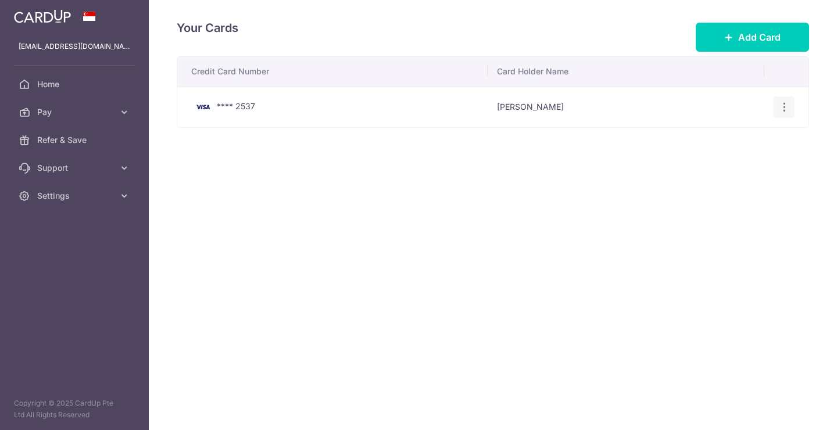
click at [788, 101] on icon "button" at bounding box center [785, 107] width 12 height 12
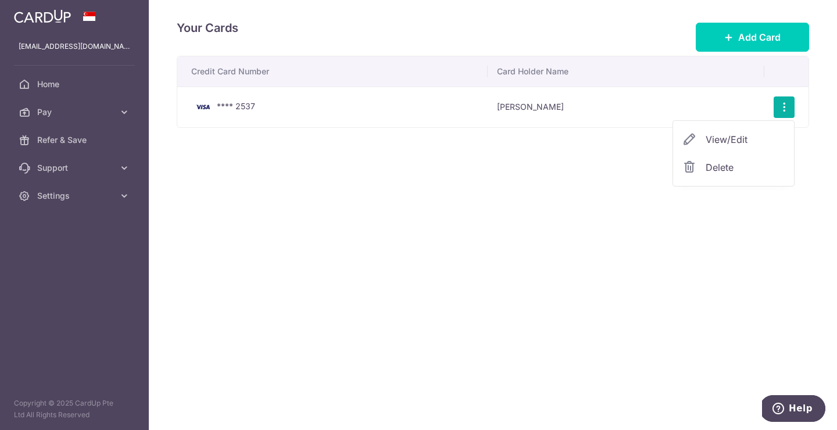
click at [741, 132] on link "View/Edit" at bounding box center [733, 140] width 121 height 28
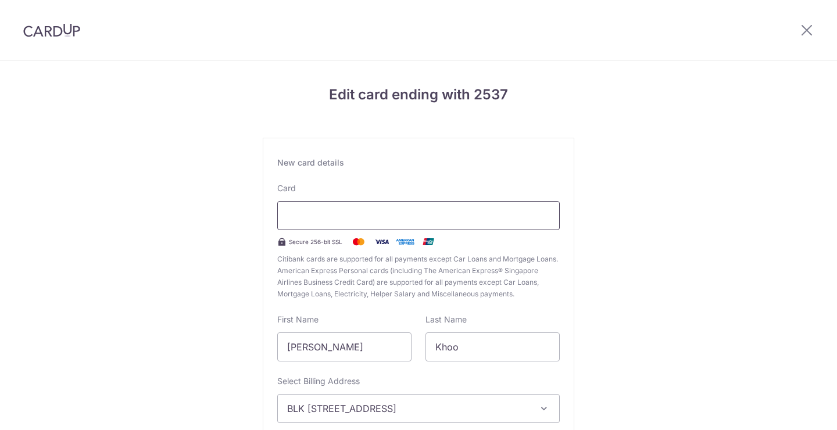
click at [372, 206] on div at bounding box center [418, 215] width 283 height 29
click at [589, 256] on div "Edit card ending with 2537 New card details Card Secure 256-bit SSL Citibank ca…" at bounding box center [418, 305] width 837 height 488
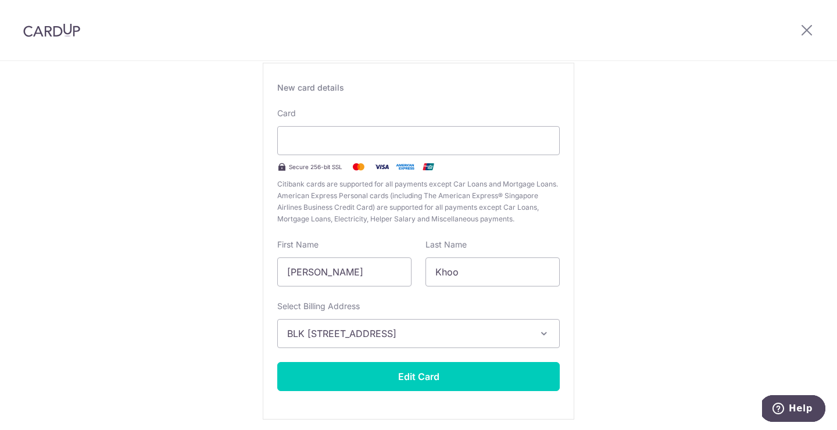
scroll to position [119, 0]
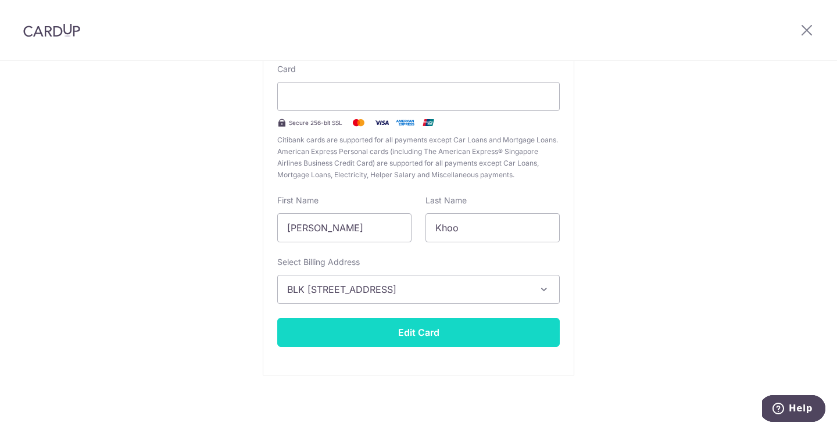
click at [486, 331] on button "Edit Card" at bounding box center [418, 332] width 283 height 29
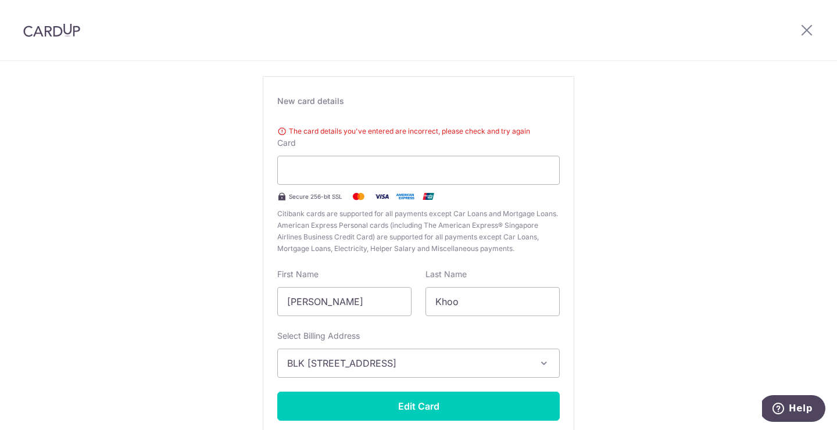
scroll to position [38, 0]
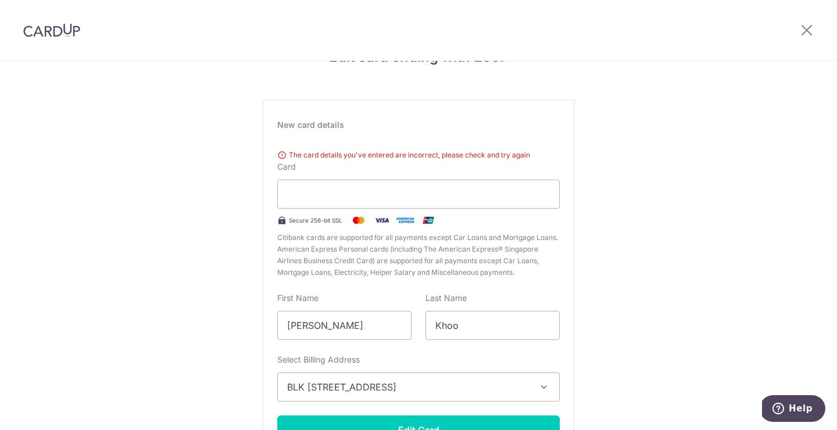
click at [598, 234] on div "Edit card ending with 2537 New card details The card details you've entered are…" at bounding box center [418, 275] width 837 height 505
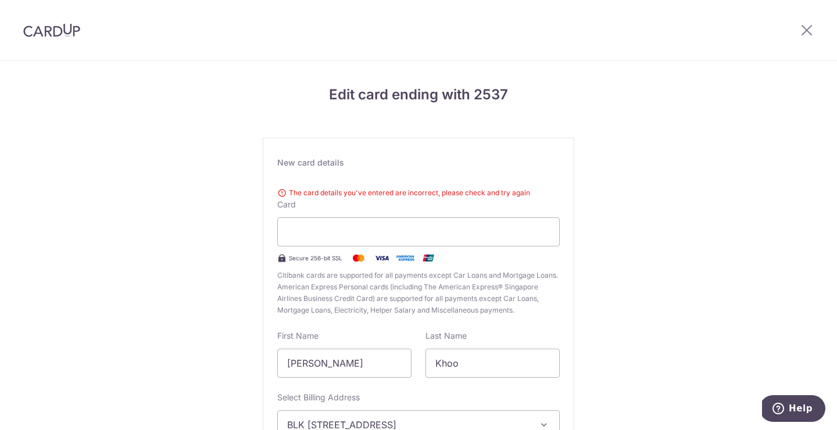
scroll to position [135, 0]
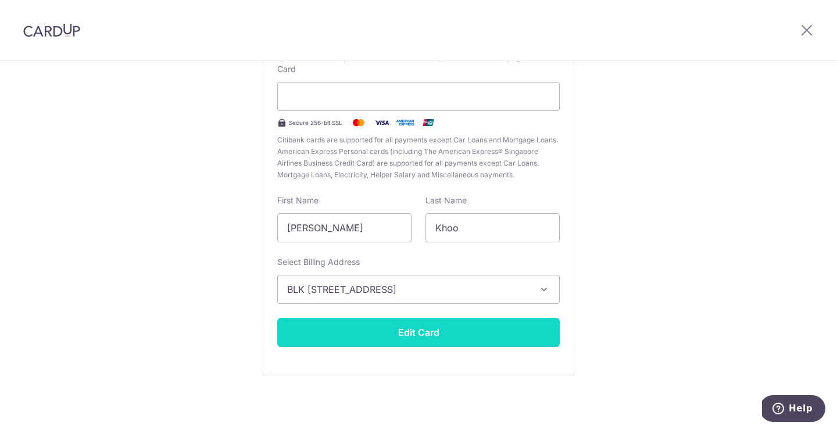
click at [459, 326] on button "Edit Card" at bounding box center [418, 332] width 283 height 29
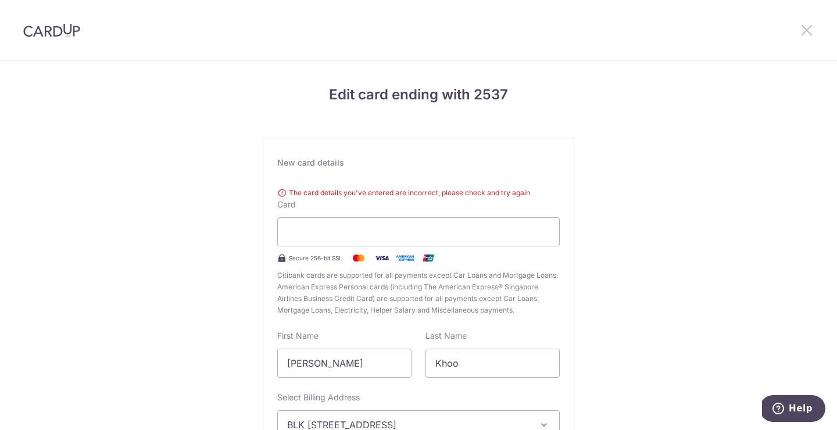
click at [811, 31] on icon at bounding box center [807, 30] width 14 height 15
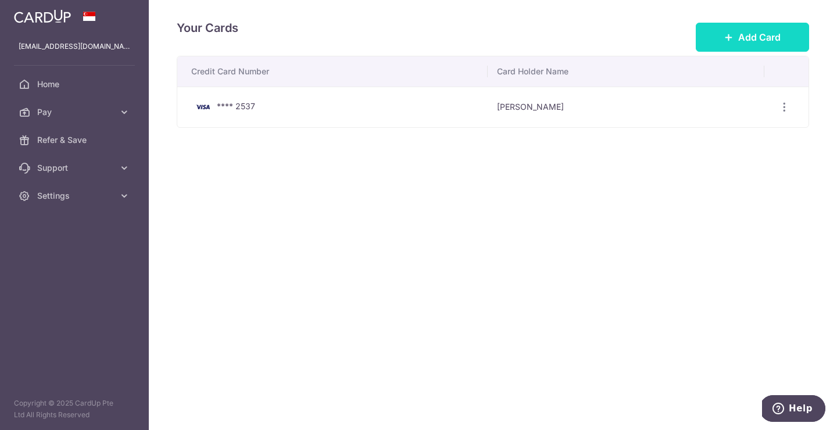
click at [757, 38] on span "Add Card" at bounding box center [760, 37] width 42 height 14
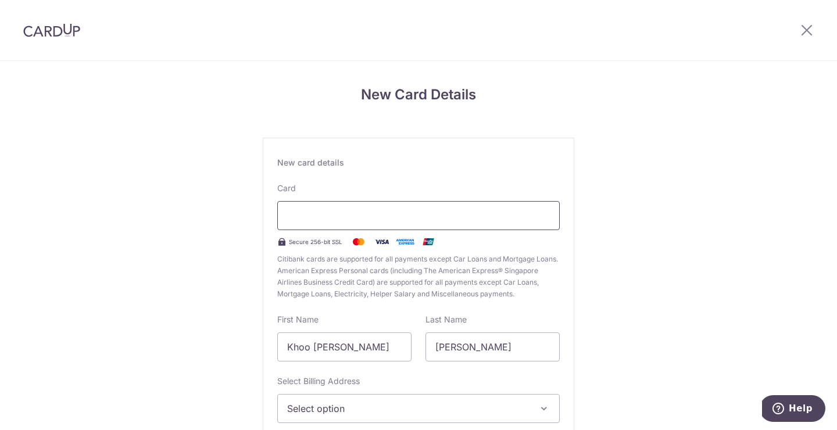
click at [402, 225] on div at bounding box center [418, 215] width 283 height 29
click at [626, 272] on div "New Card Details New card details Card Secure 256-bit SSL Citibank cards are su…" at bounding box center [418, 305] width 837 height 488
click at [385, 347] on input "Khoo [PERSON_NAME]" at bounding box center [344, 347] width 134 height 29
drag, startPoint x: 383, startPoint y: 347, endPoint x: 254, endPoint y: 335, distance: 129.0
click at [254, 335] on div "New Card Details New card details Card Secure 256-bit SSL Citibank cards are su…" at bounding box center [418, 305] width 837 height 488
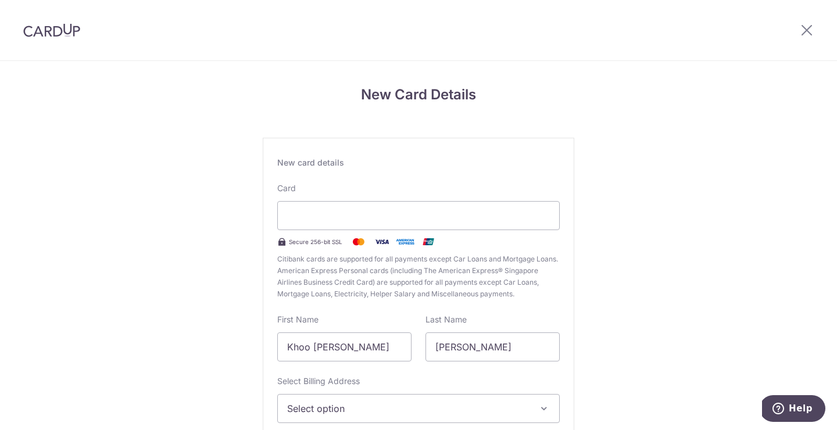
click at [250, 330] on div "New Card Details New card details Card Secure 256-bit SSL Citibank cards are su…" at bounding box center [418, 305] width 837 height 488
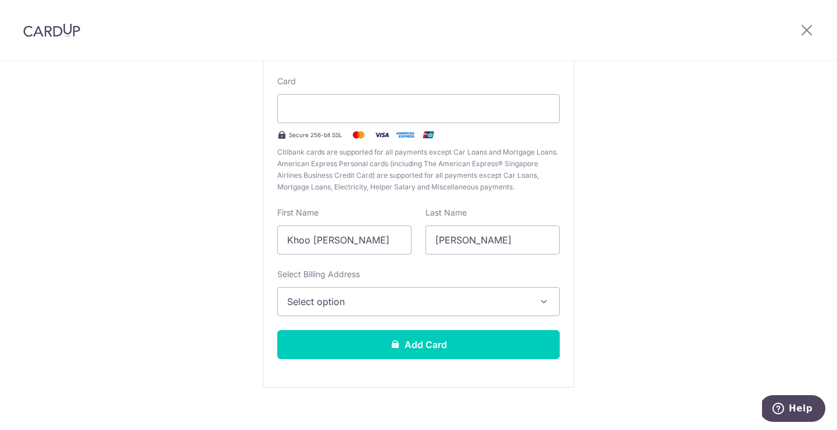
click at [316, 294] on button "Select option" at bounding box center [418, 301] width 283 height 29
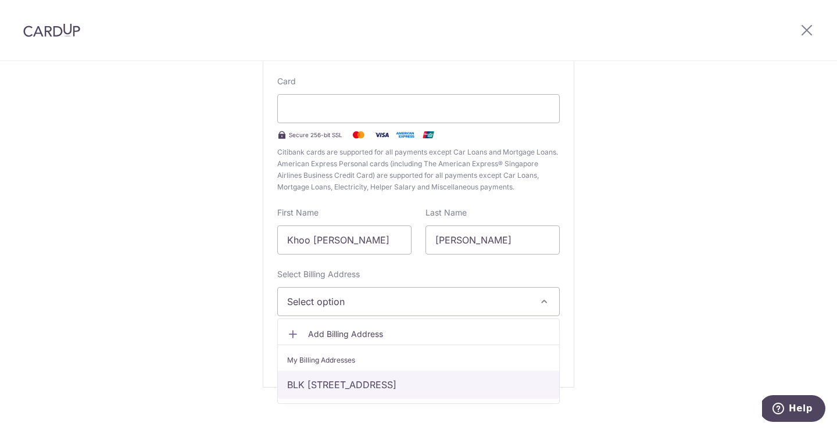
click at [329, 380] on link "BLK 215 #03-337, BUKIT BATOK ST 21, Singapore, SINGAPORE, Singapore-650215" at bounding box center [418, 385] width 281 height 28
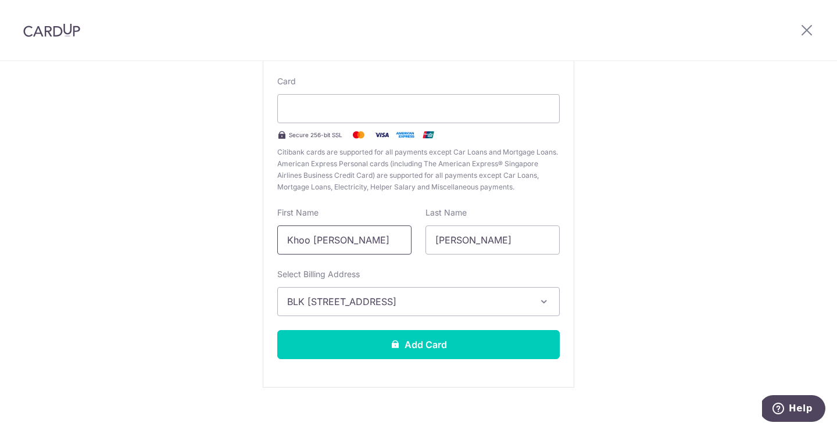
click at [340, 245] on input "Khoo Jia Wei" at bounding box center [344, 240] width 134 height 29
drag, startPoint x: 348, startPoint y: 242, endPoint x: 277, endPoint y: 241, distance: 70.4
click at [278, 241] on input "Khoo Jia Wei" at bounding box center [344, 240] width 134 height 29
type input "Augustine"
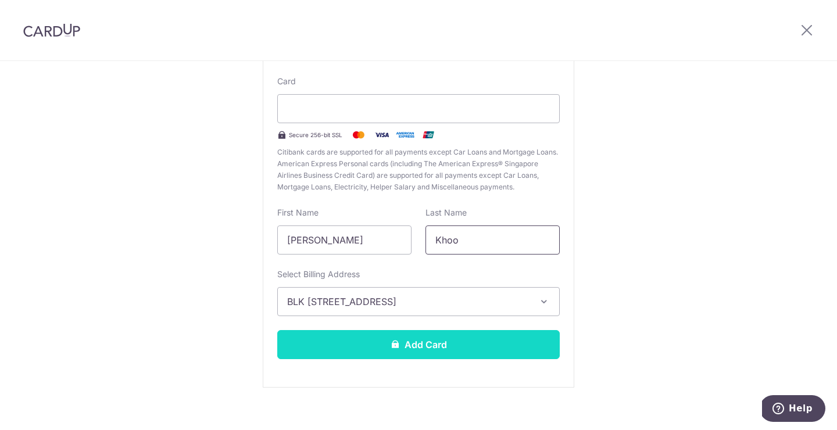
type input "Khoo"
click at [471, 336] on button "Add Card" at bounding box center [418, 344] width 283 height 29
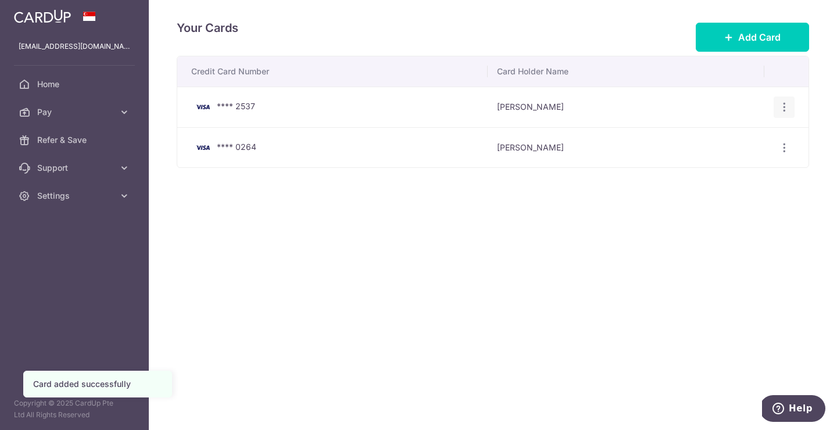
click at [785, 111] on icon "button" at bounding box center [785, 107] width 12 height 12
click at [745, 162] on span "Delete" at bounding box center [745, 168] width 79 height 14
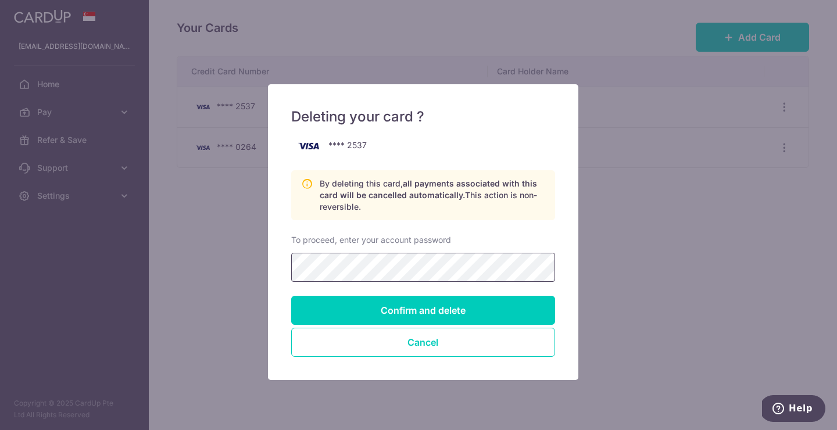
click at [419, 311] on input "Confirm and delete" at bounding box center [423, 310] width 264 height 29
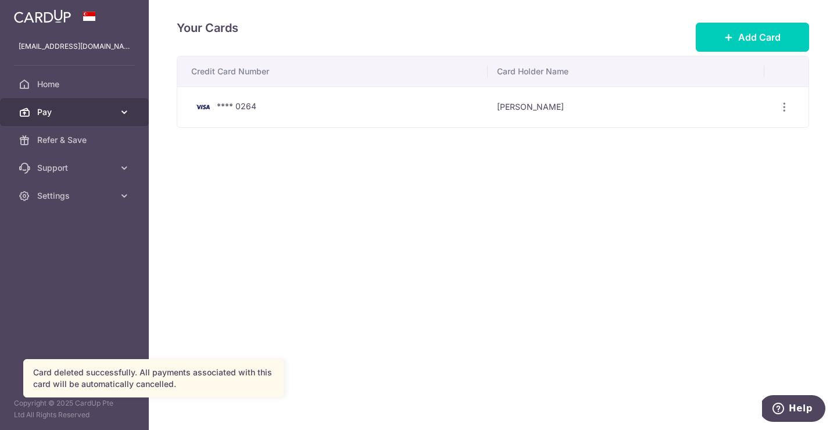
click at [131, 117] on link "Pay" at bounding box center [74, 112] width 149 height 28
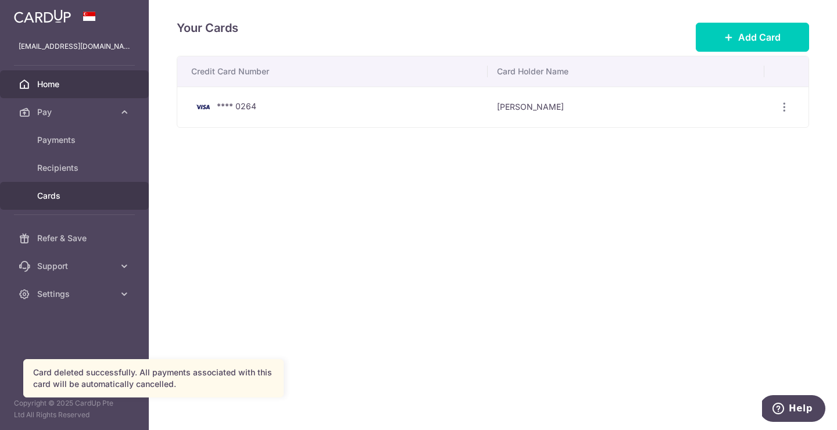
click at [71, 90] on span "Home" at bounding box center [75, 85] width 77 height 12
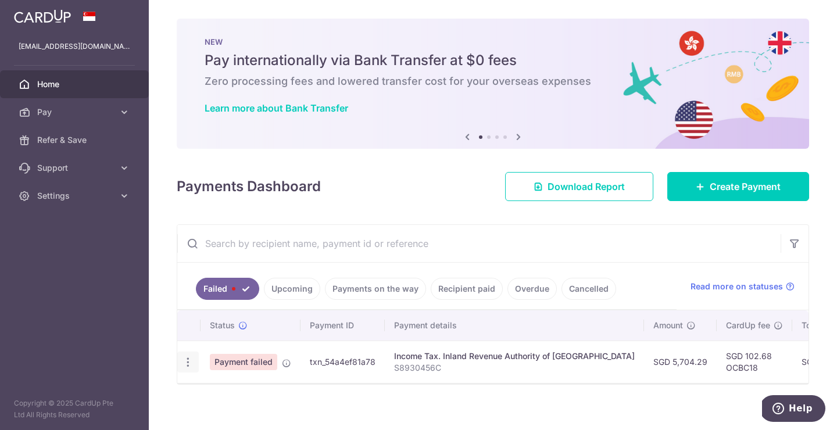
click at [192, 356] on icon "button" at bounding box center [188, 362] width 12 height 12
click at [227, 388] on span "Update payment" at bounding box center [250, 394] width 79 height 14
radio input "true"
type input "5,704.29"
type input "S8930456C"
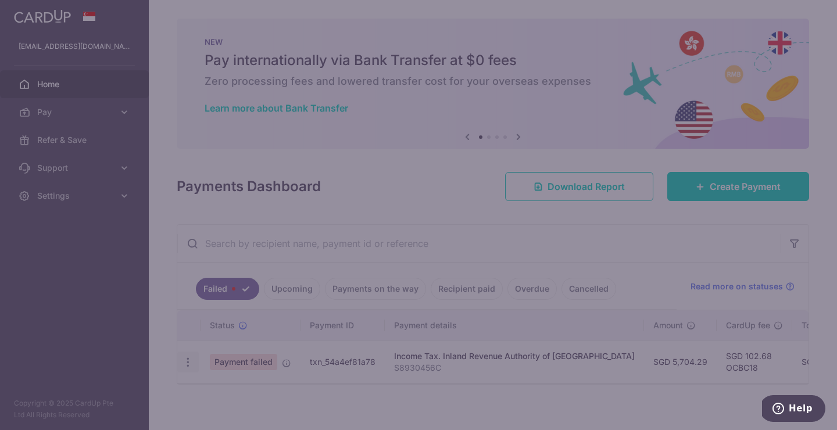
type input "OCBC18"
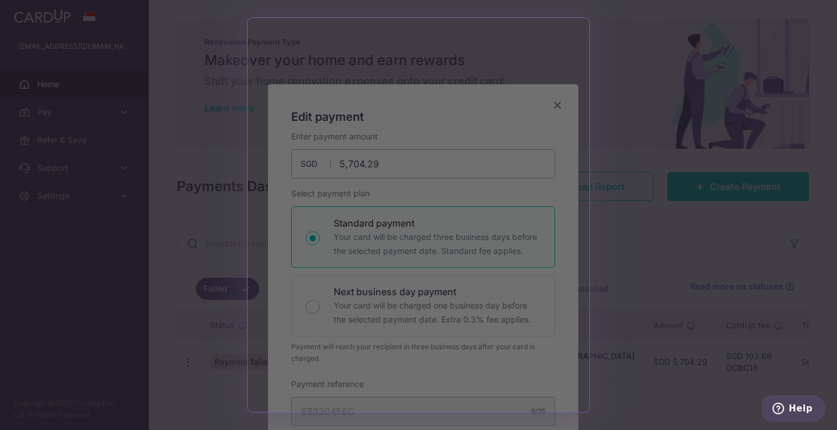
click at [680, 86] on div at bounding box center [423, 217] width 846 height 434
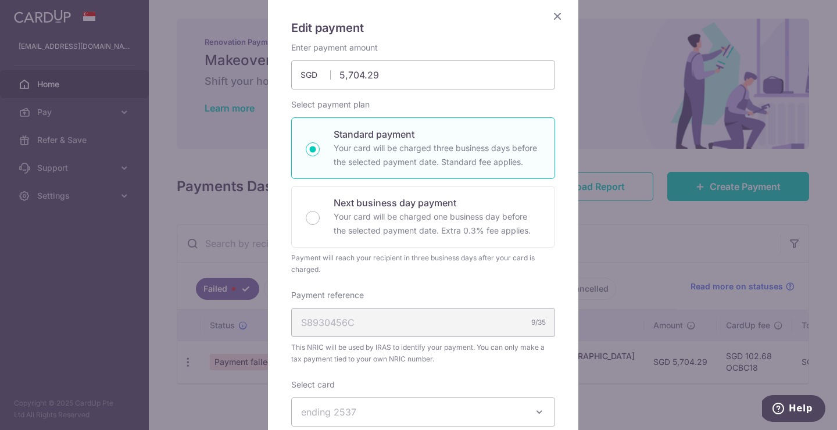
scroll to position [191, 0]
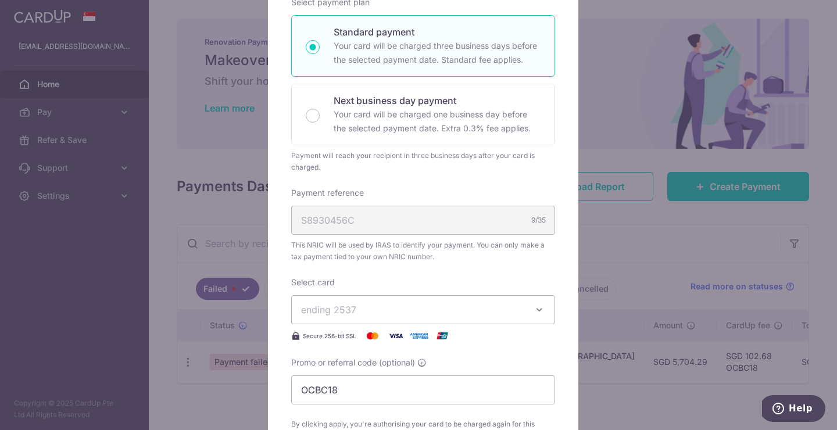
click at [526, 311] on button "ending 2537" at bounding box center [423, 309] width 264 height 29
click at [449, 359] on span "**** 0264" at bounding box center [423, 365] width 244 height 14
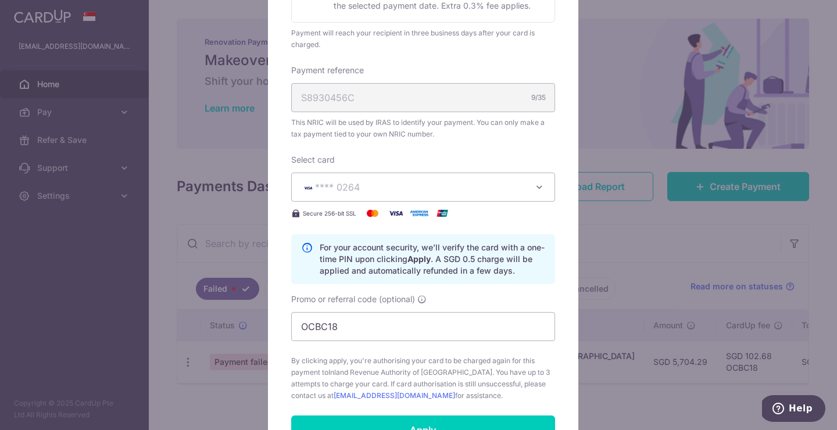
scroll to position [338, 0]
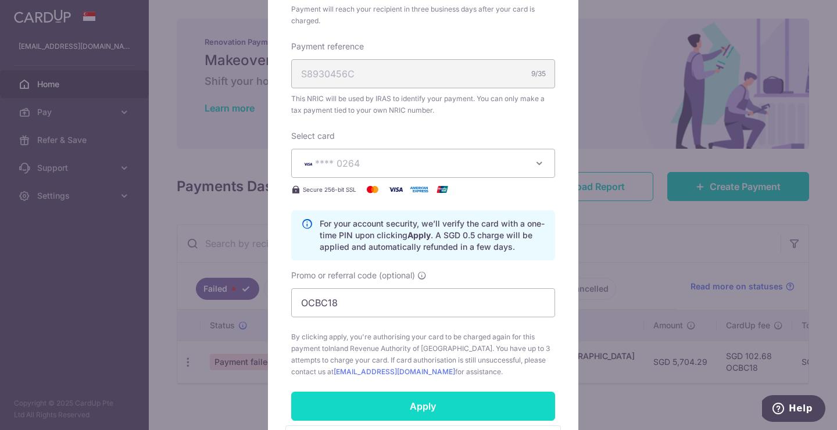
click at [450, 406] on input "Apply" at bounding box center [423, 406] width 264 height 29
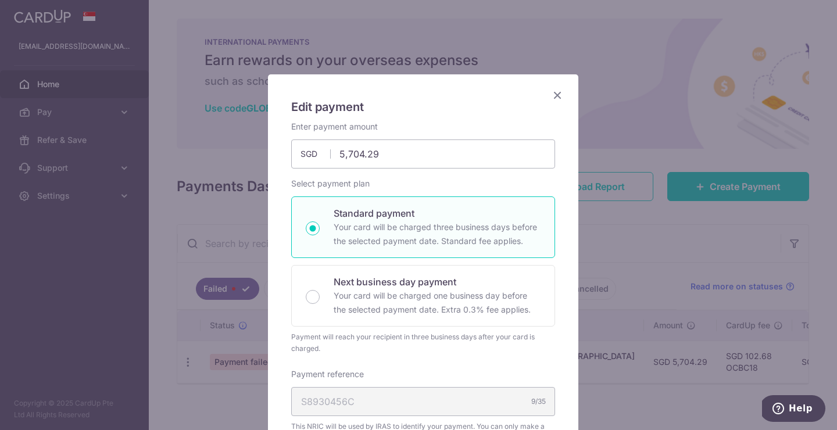
scroll to position [0, 0]
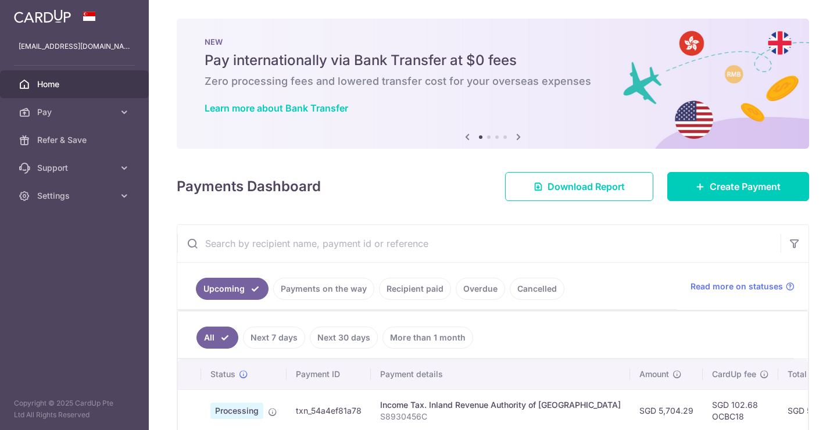
scroll to position [20, 0]
